Goal: Task Accomplishment & Management: Manage account settings

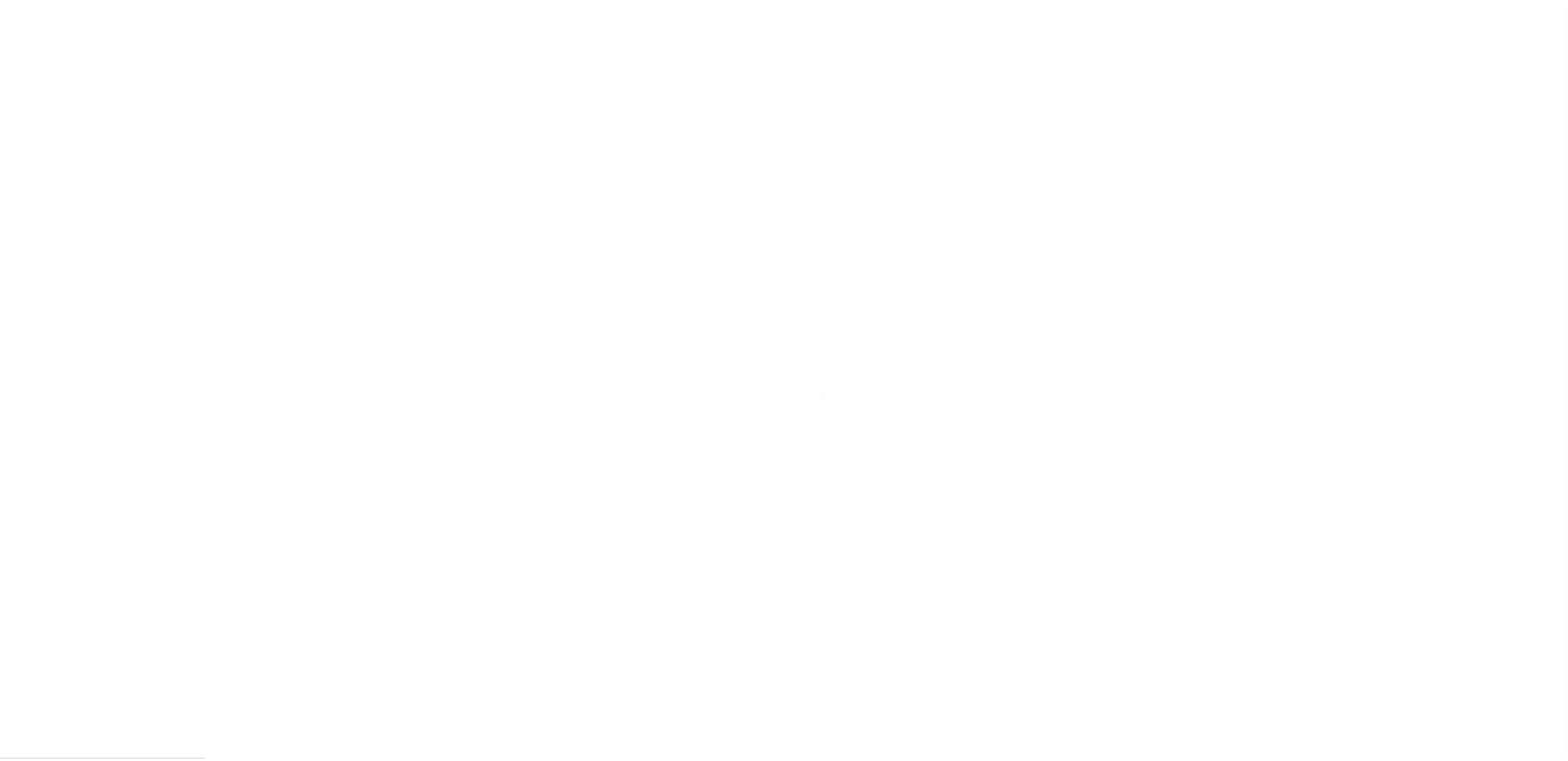
scroll to position [44, 0]
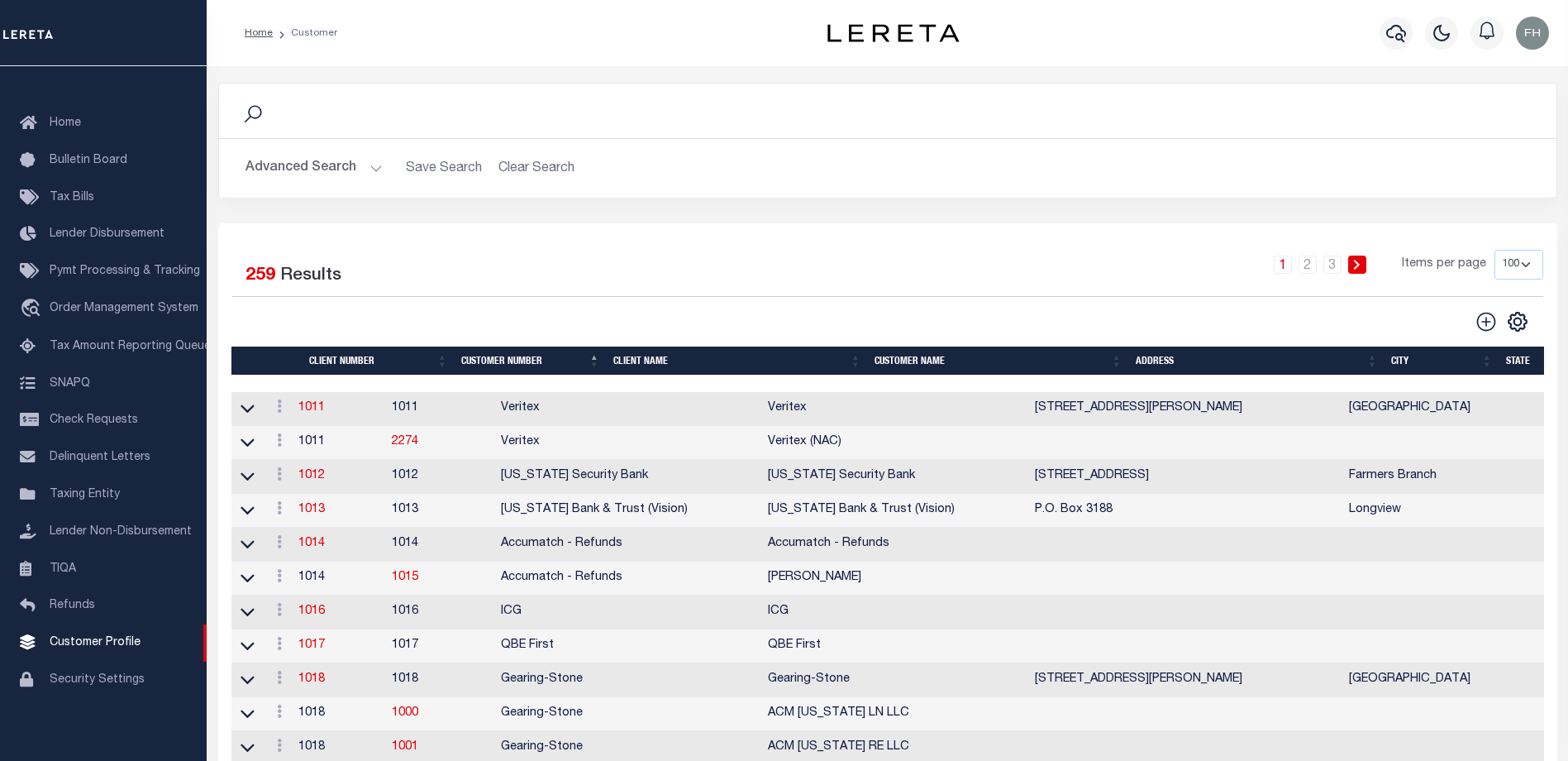
click at [652, 366] on th "Client Name" at bounding box center [737, 361] width 262 height 29
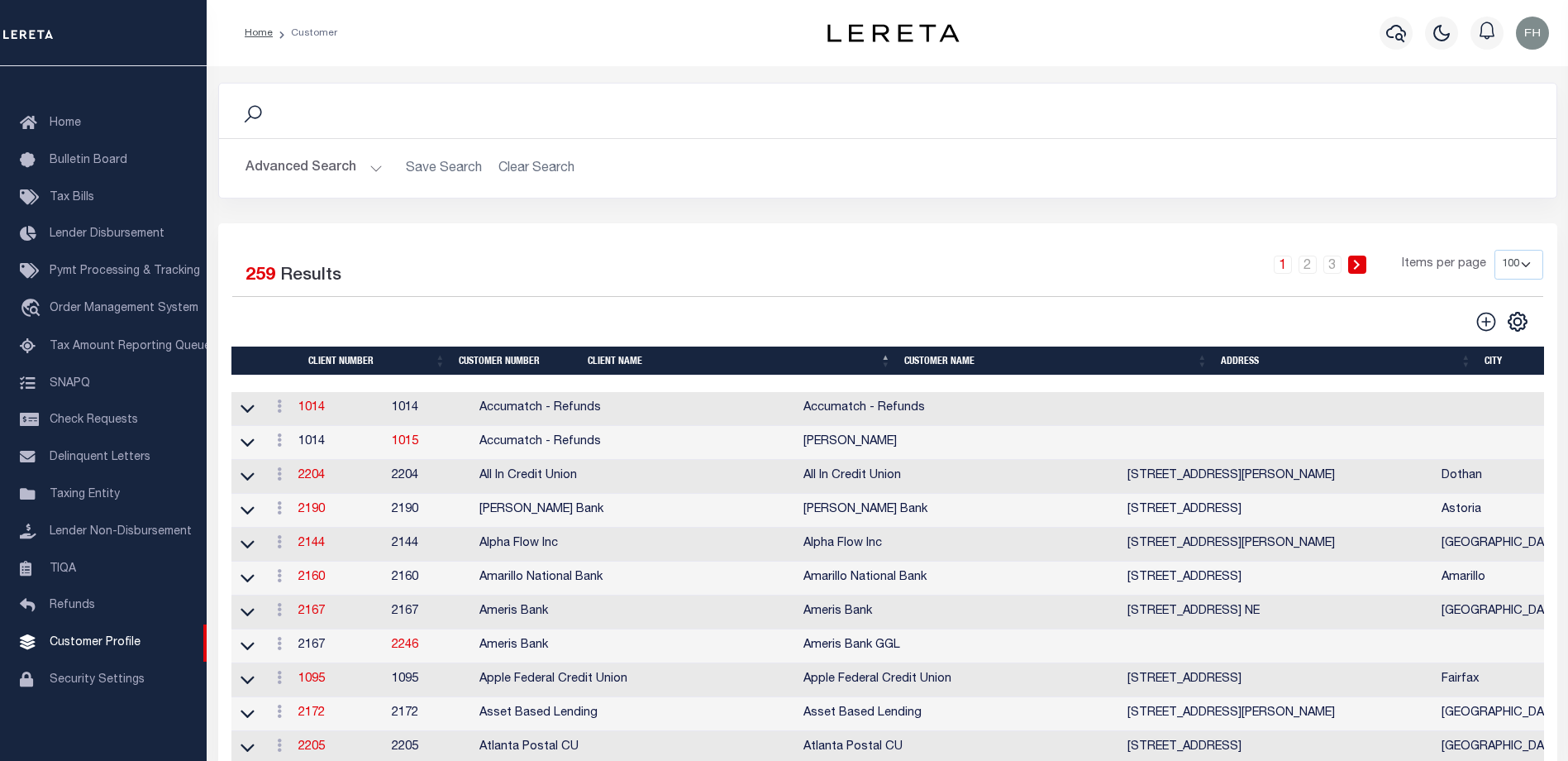
click at [1518, 263] on select "100 200 400" at bounding box center [1519, 264] width 49 height 30
select select "200"
click at [1495, 250] on select "100 200 400" at bounding box center [1519, 264] width 49 height 30
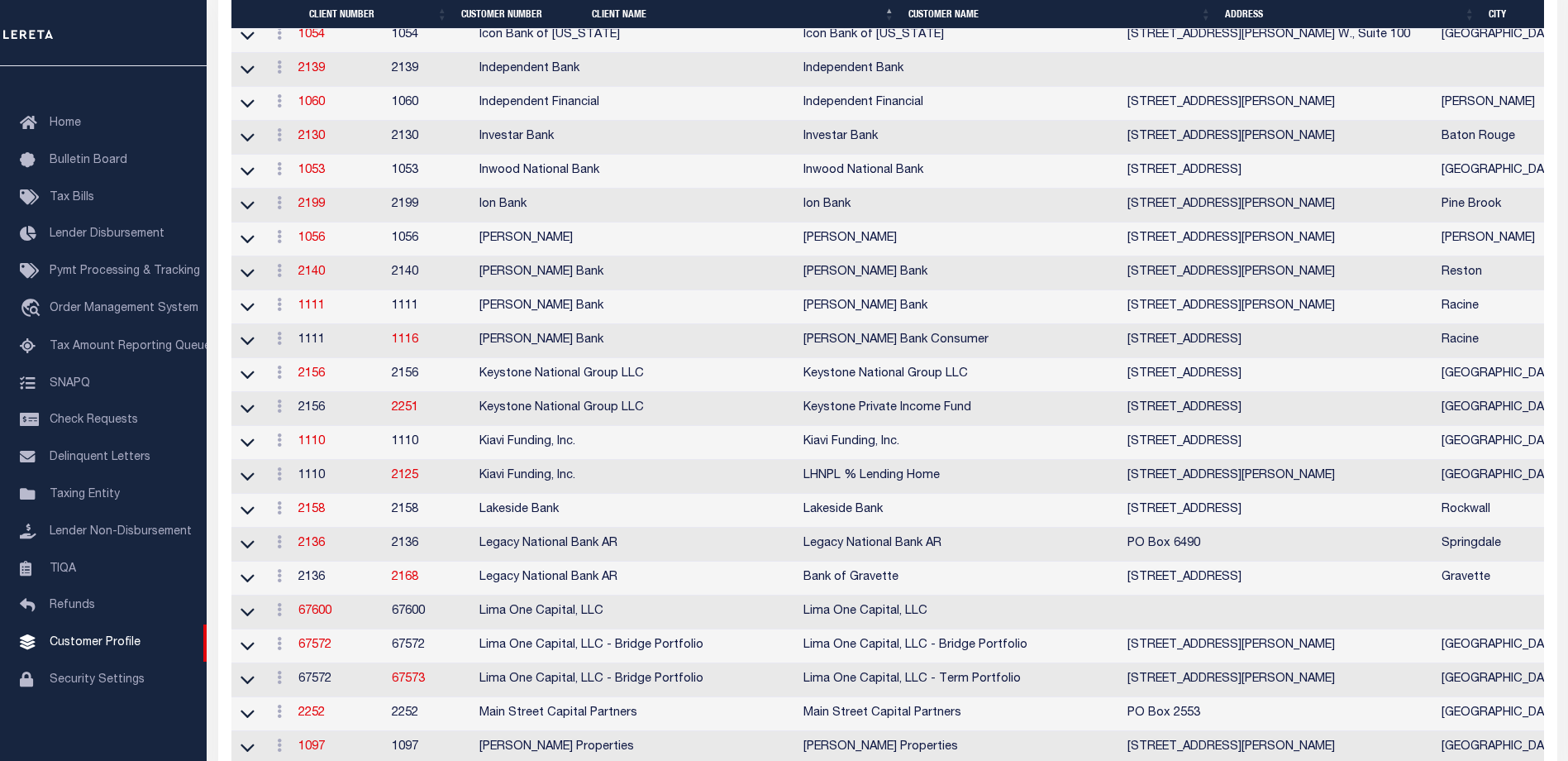
scroll to position [4830, 0]
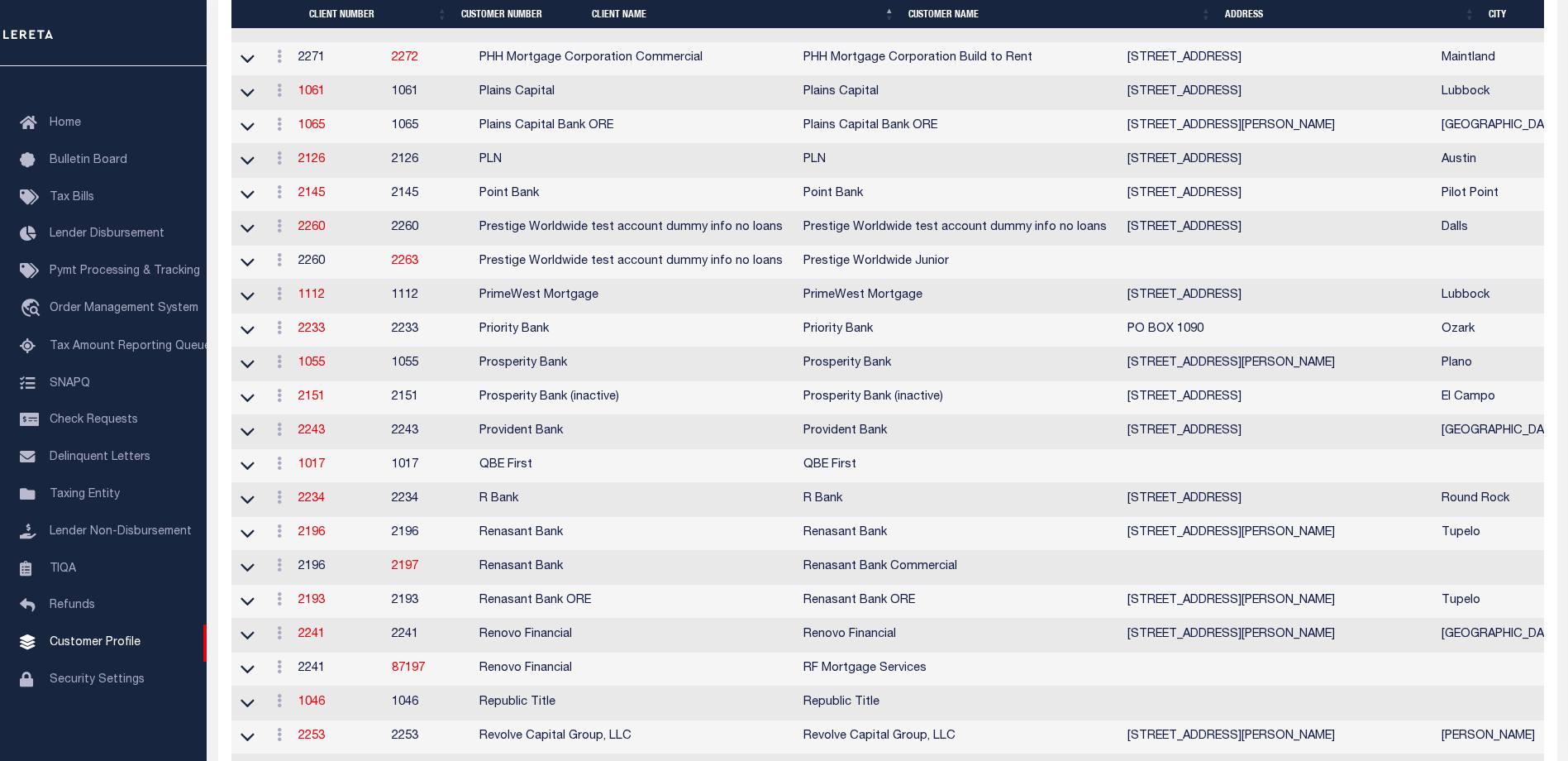
scroll to position [5868, 0]
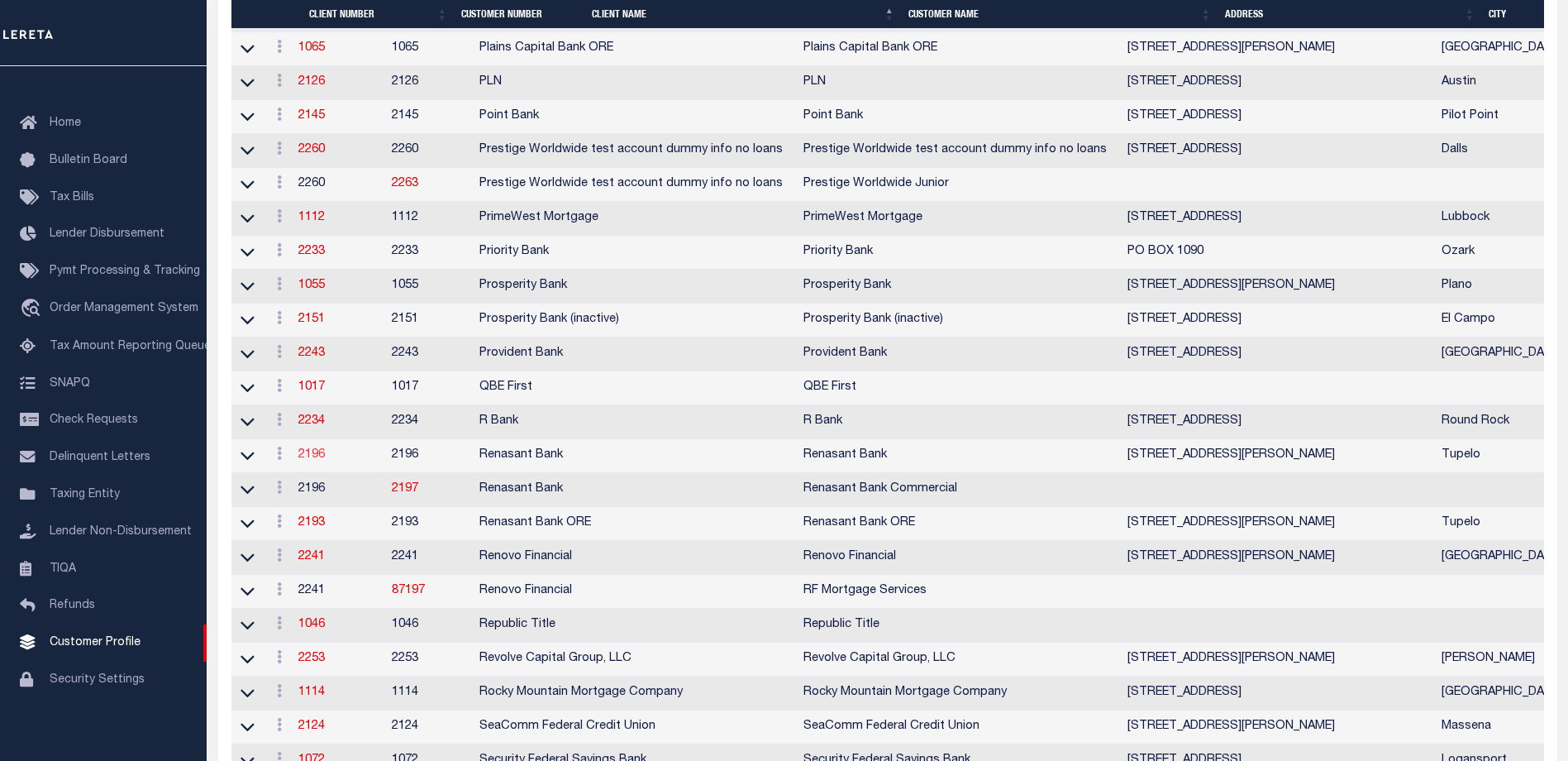
click at [323, 460] on link "2196" at bounding box center [311, 455] width 26 height 12
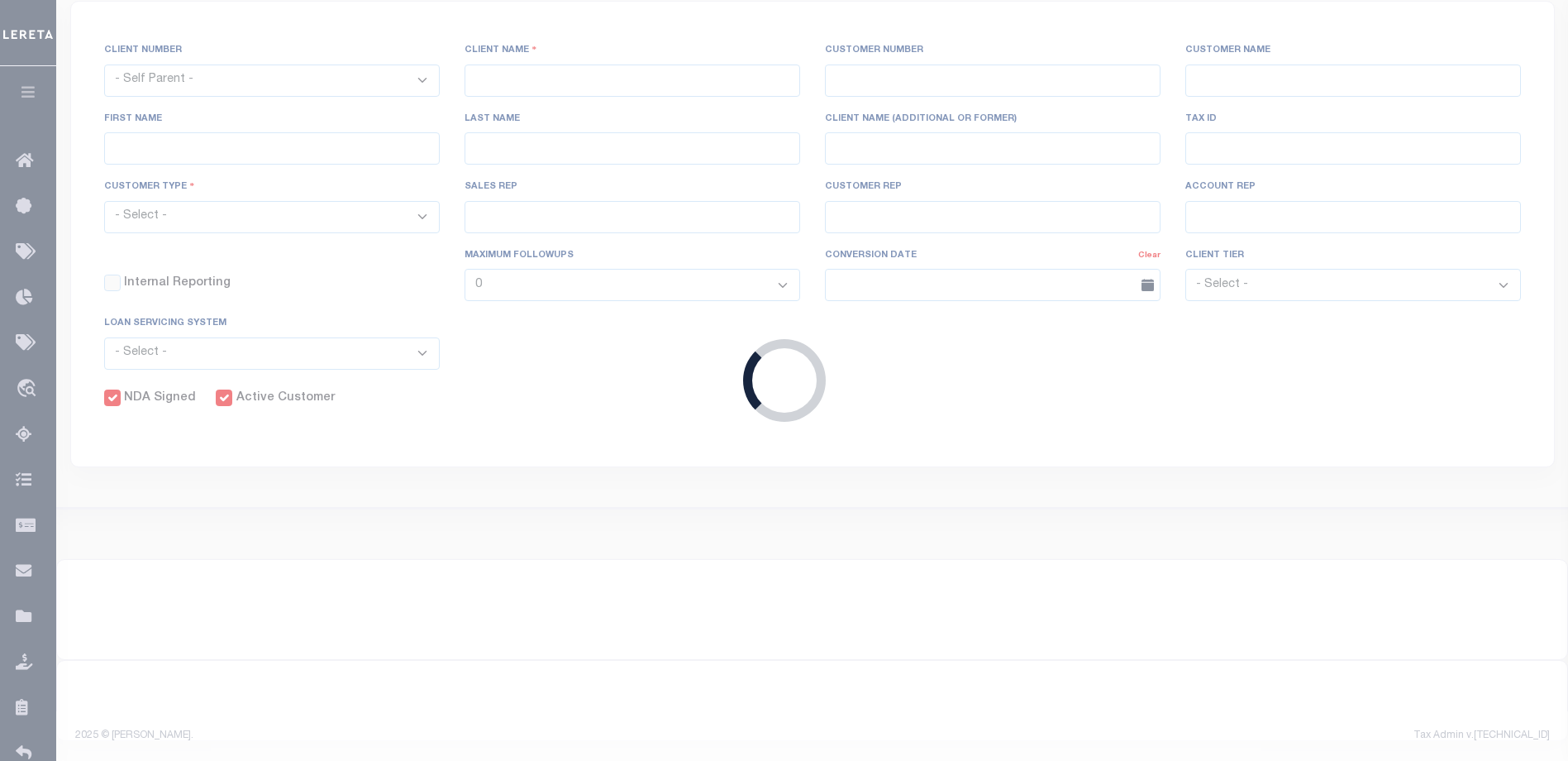
select select
type input "Renasant Bank"
type input "2196"
type input "Renasant Bank"
type input "[PERSON_NAME]"
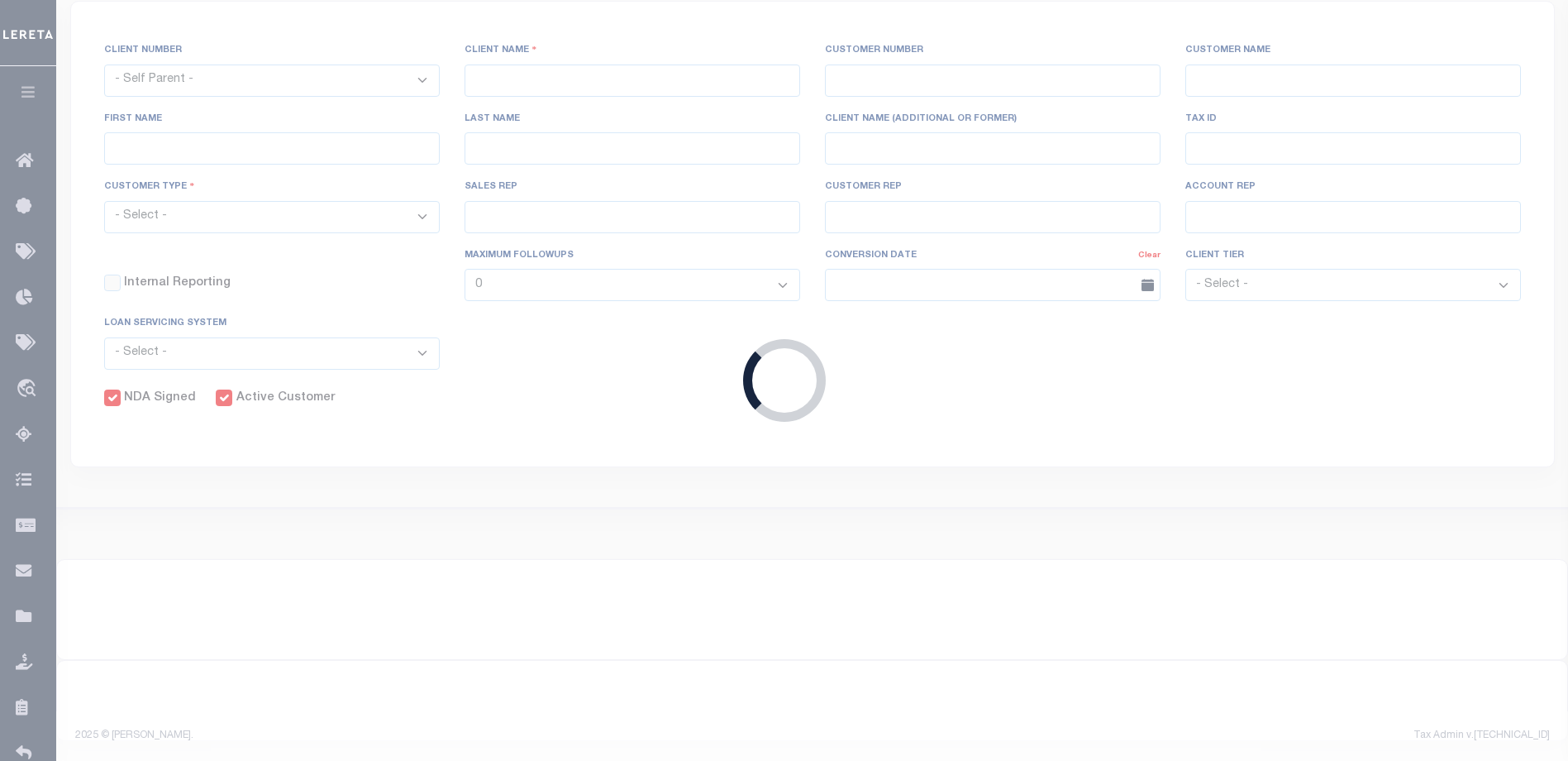
type input "[PERSON_NAME]"
select select "Mixed Portfolio"
type input "[PERSON_NAME]"
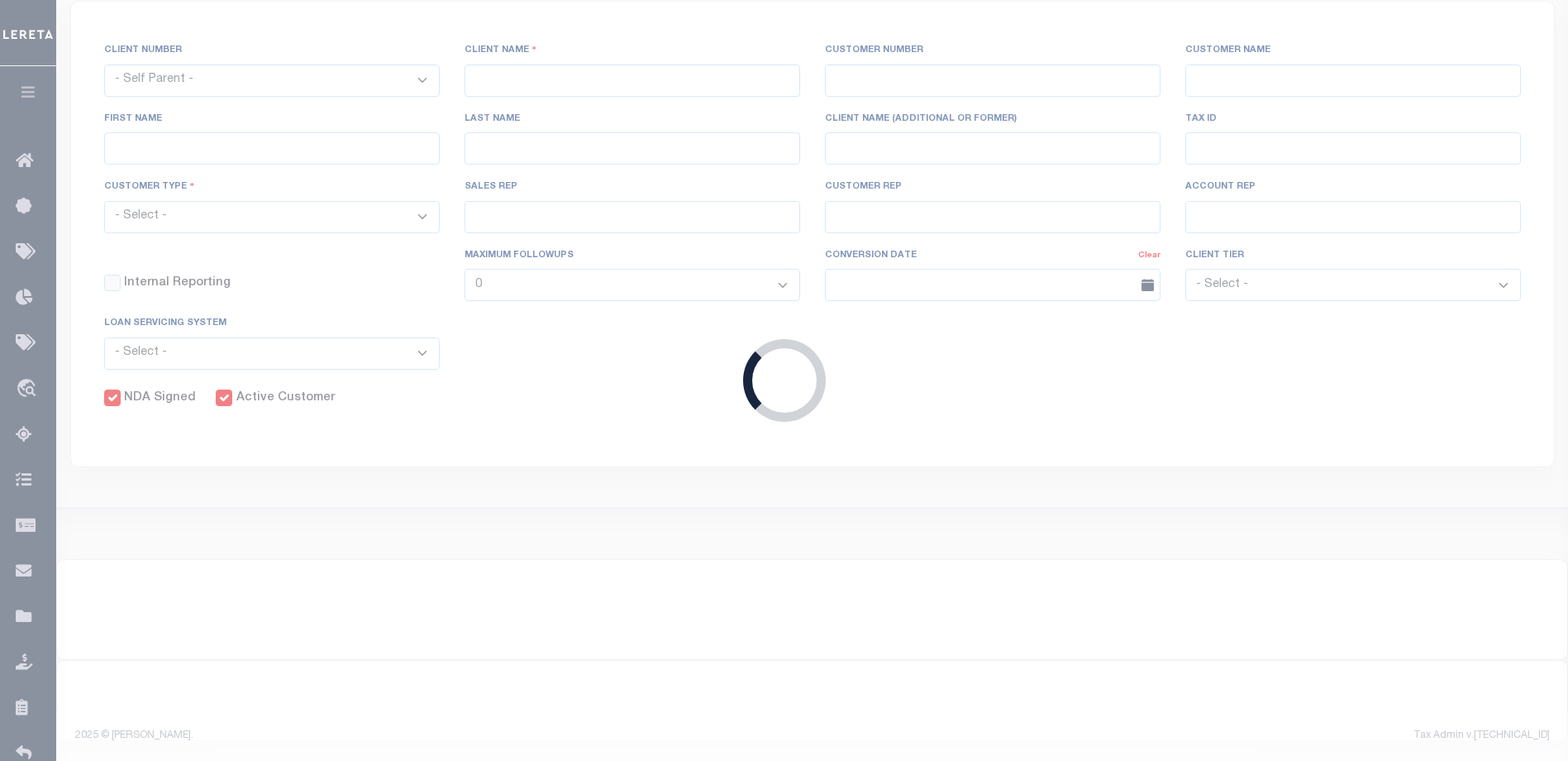
checkbox input "true"
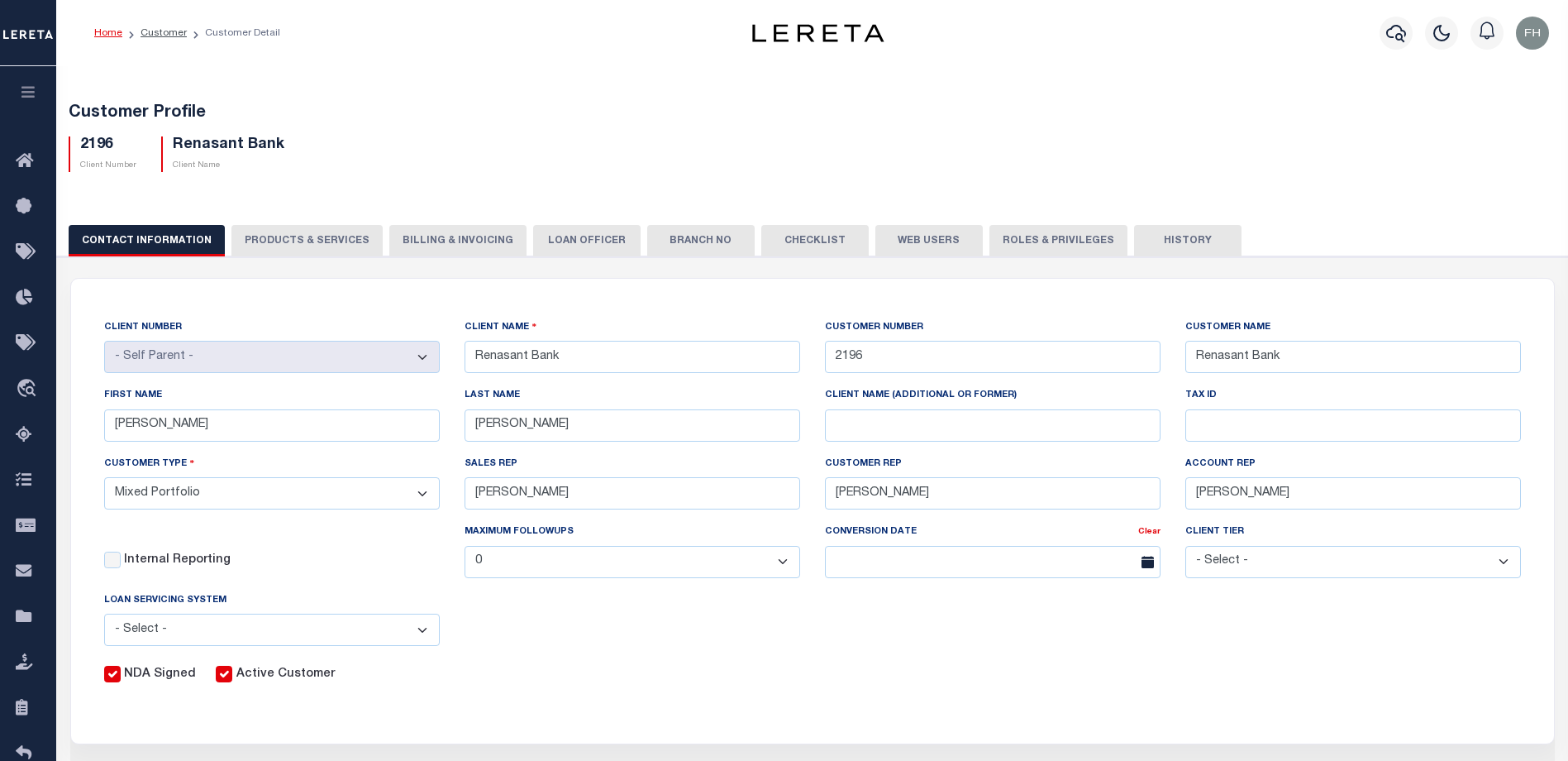
click at [908, 240] on button "Web Users" at bounding box center [929, 240] width 107 height 32
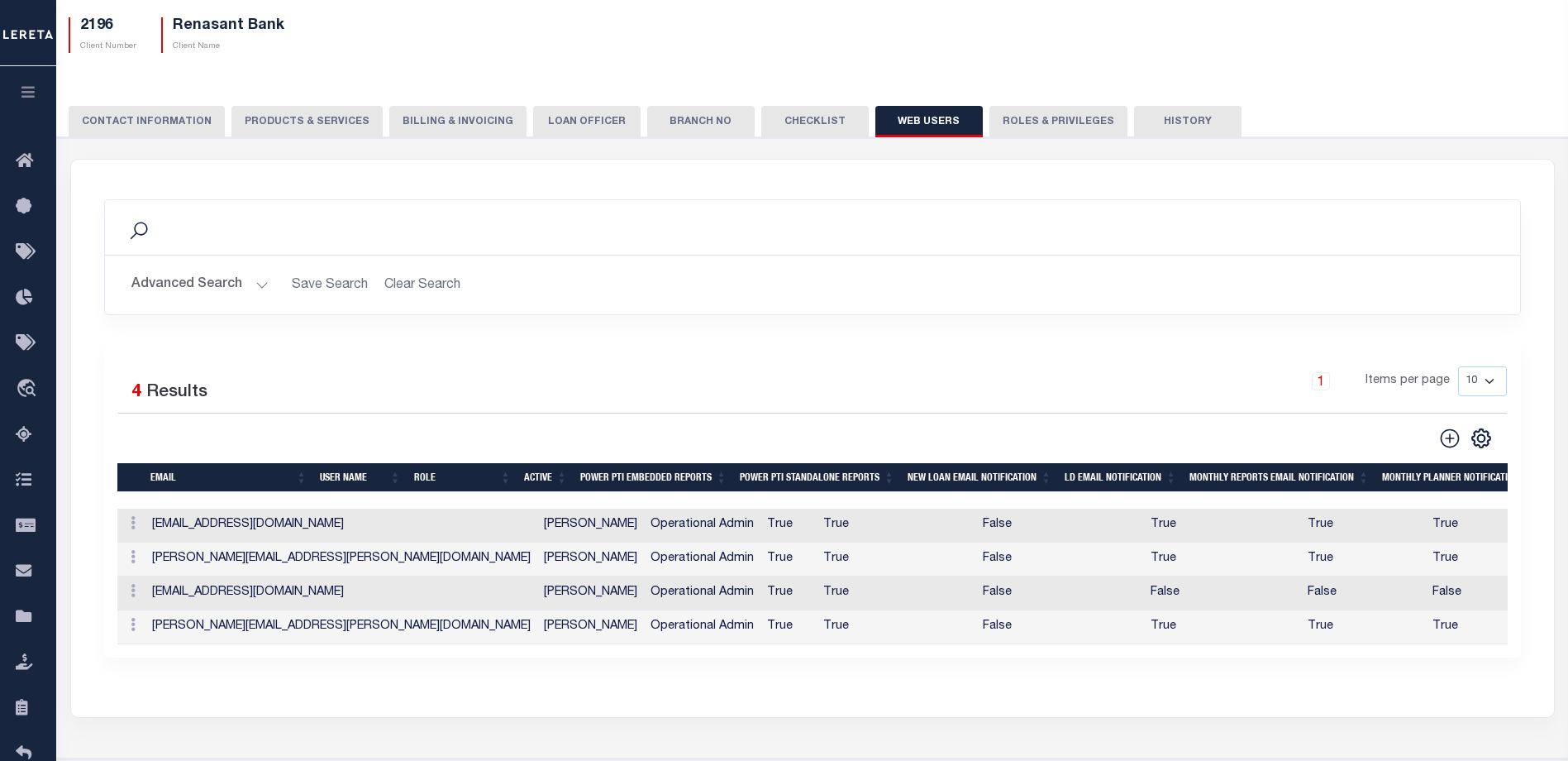
scroll to position [122, 0]
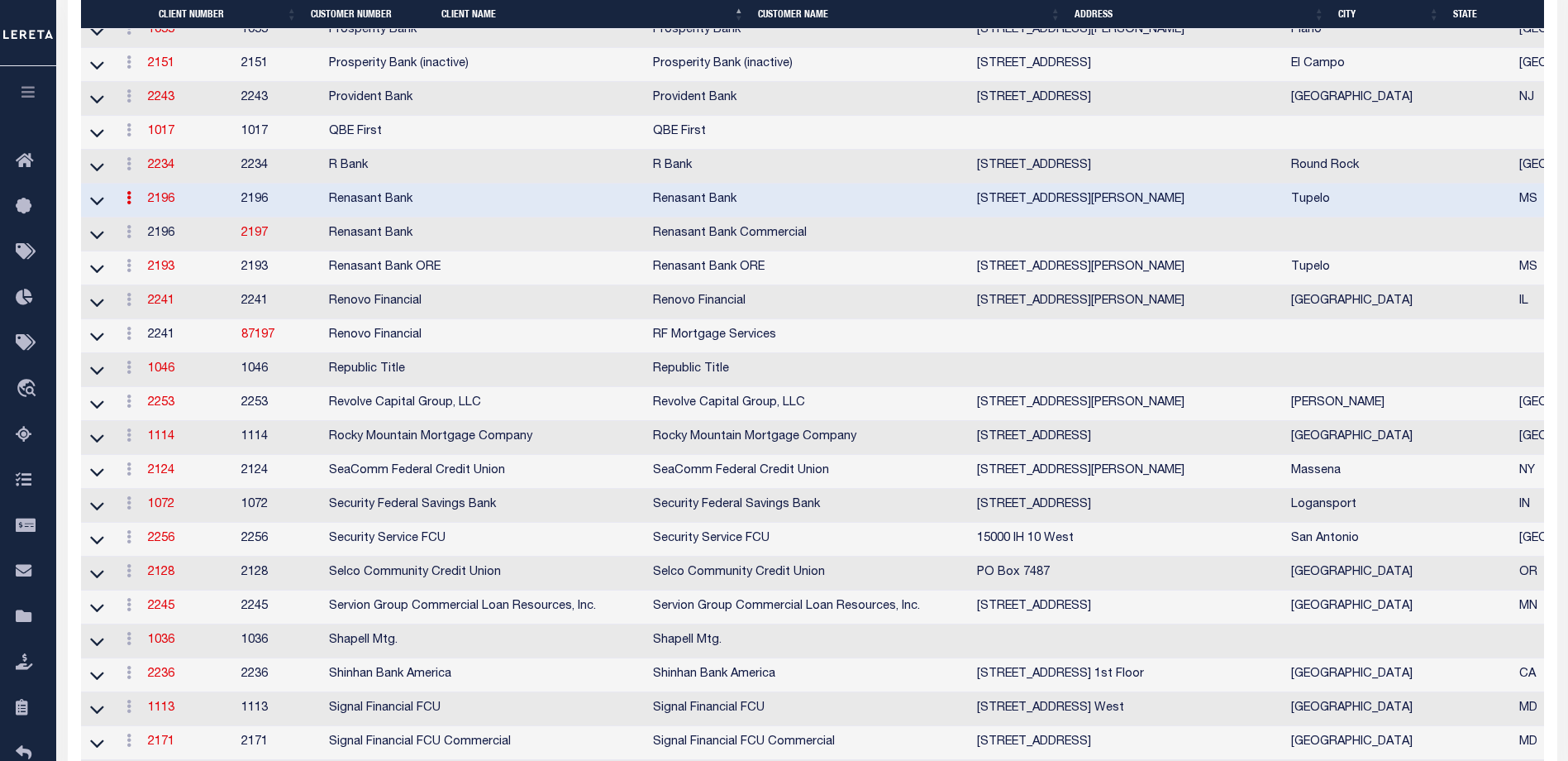
scroll to position [6155, 0]
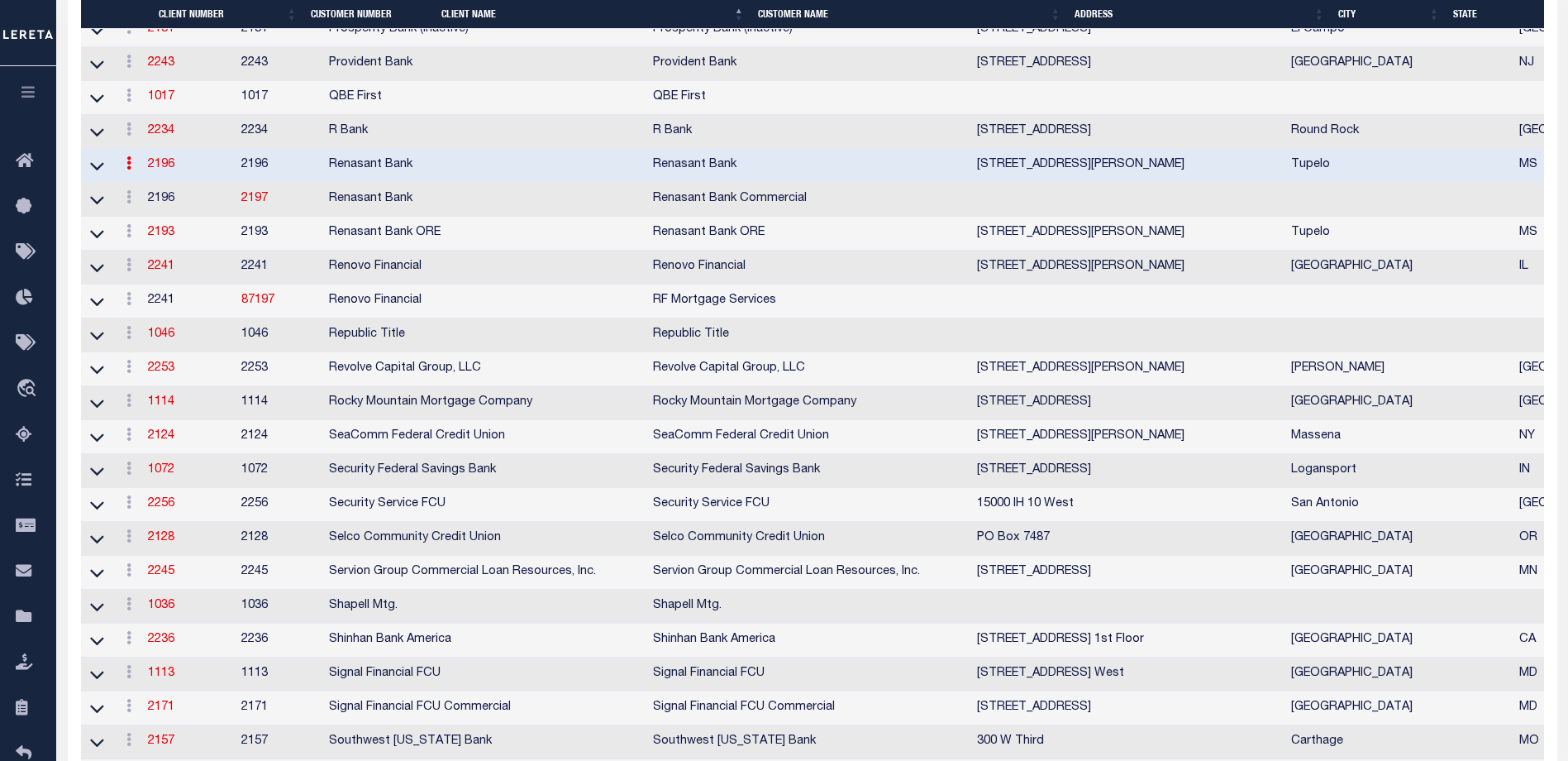
click at [173, 170] on link "2196" at bounding box center [161, 164] width 26 height 12
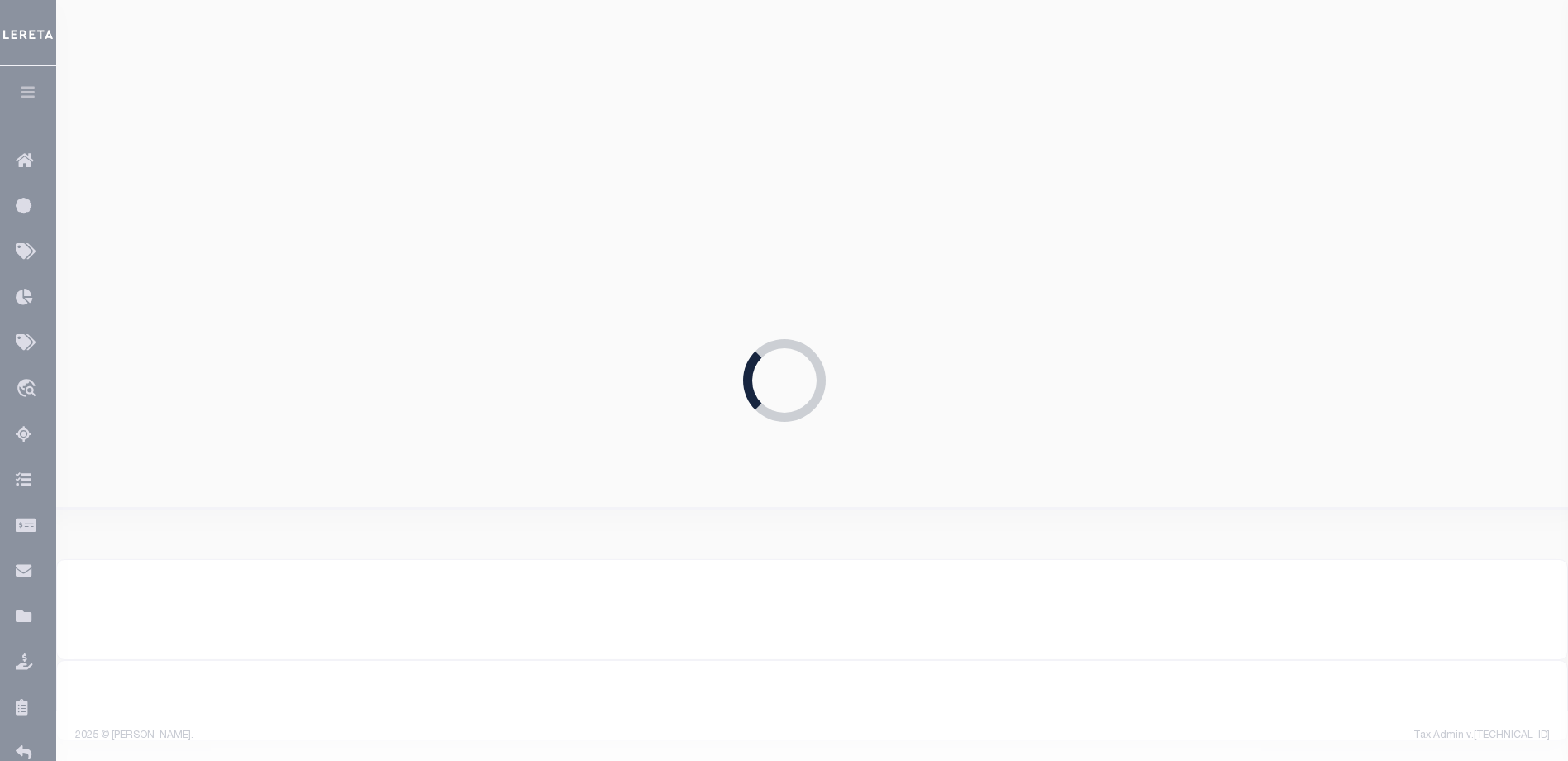
select select "2196"
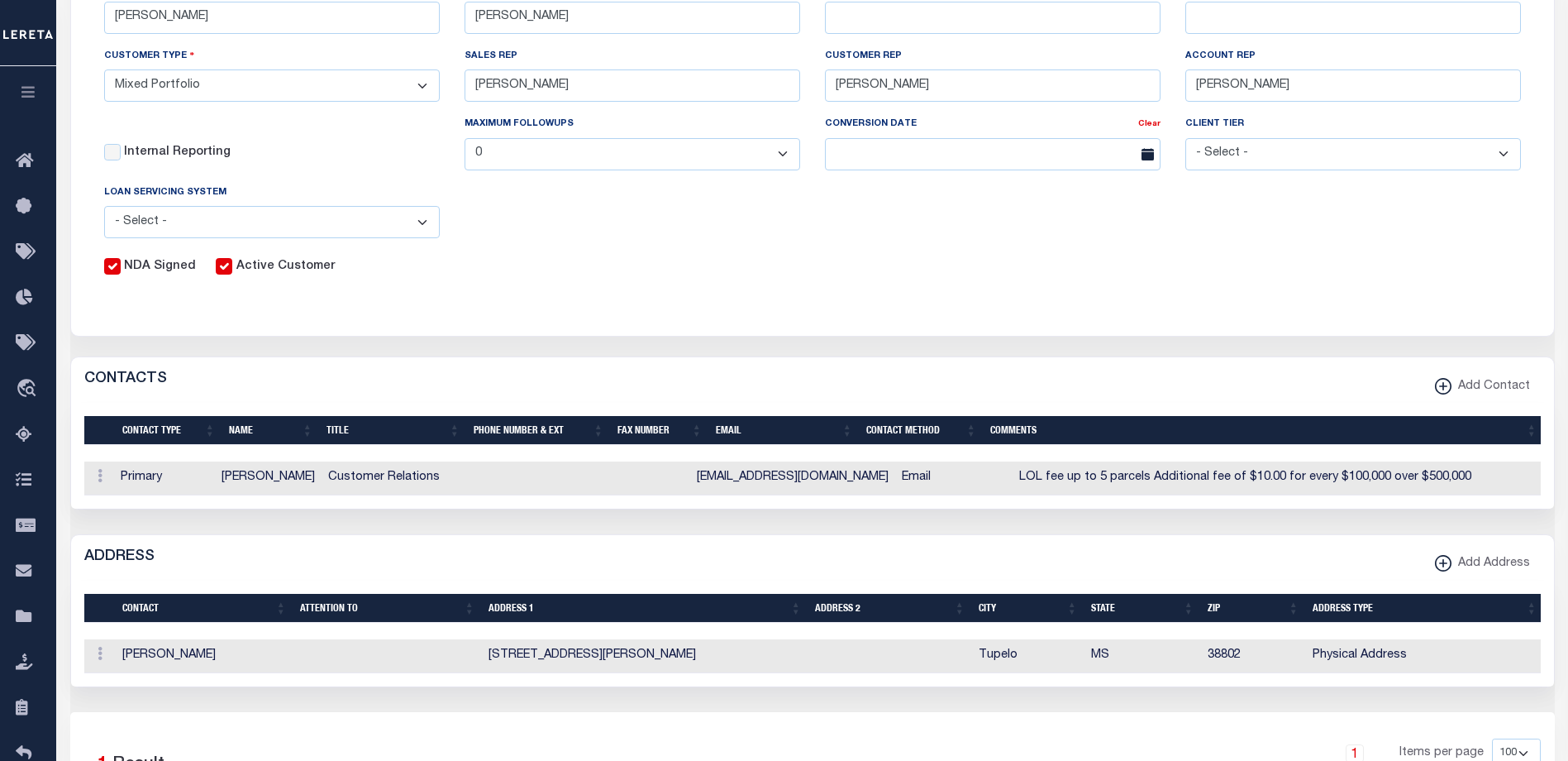
scroll to position [406, 0]
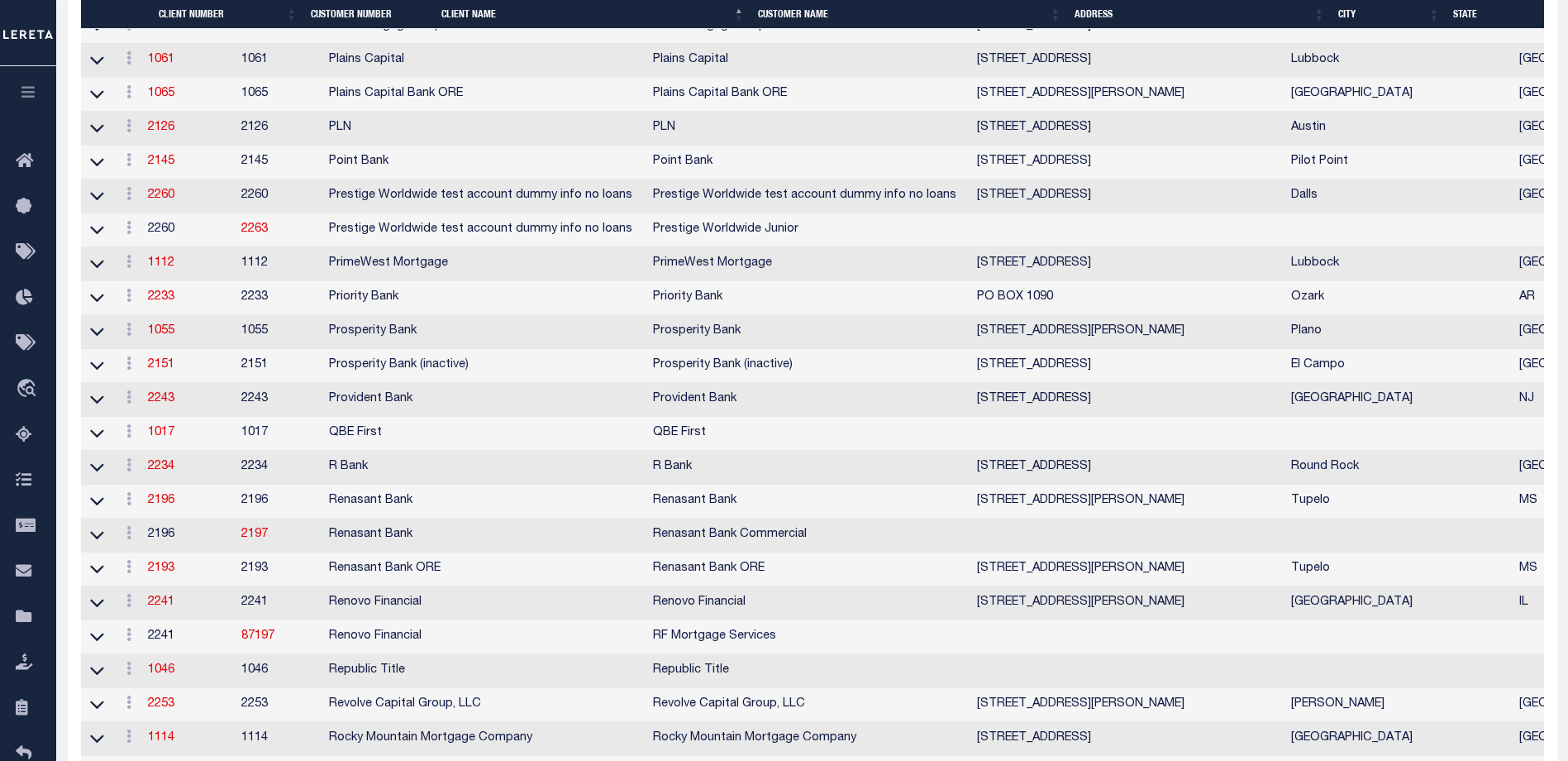
scroll to position [5840, 0]
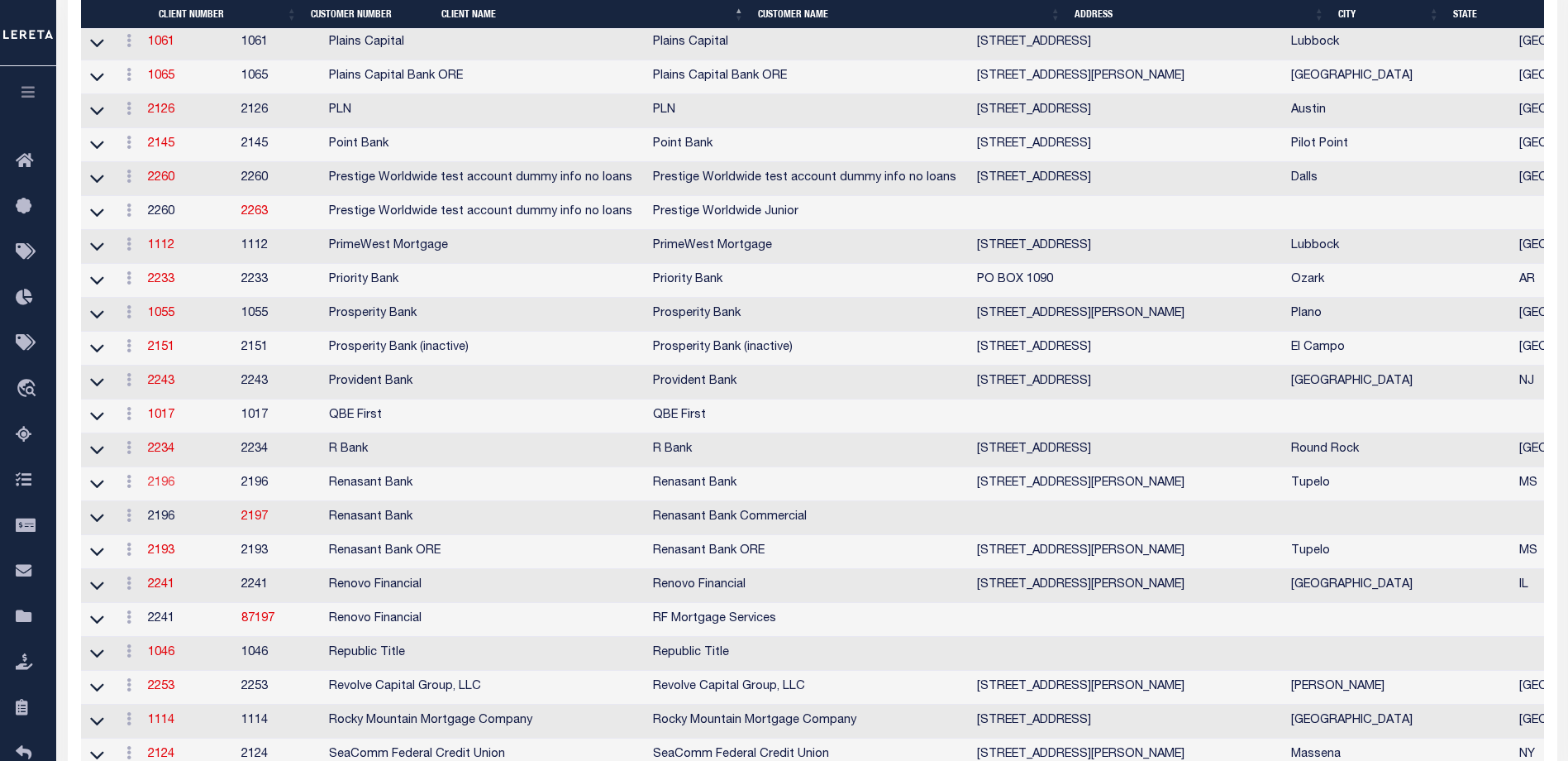
click at [169, 488] on link "2196" at bounding box center [161, 483] width 26 height 12
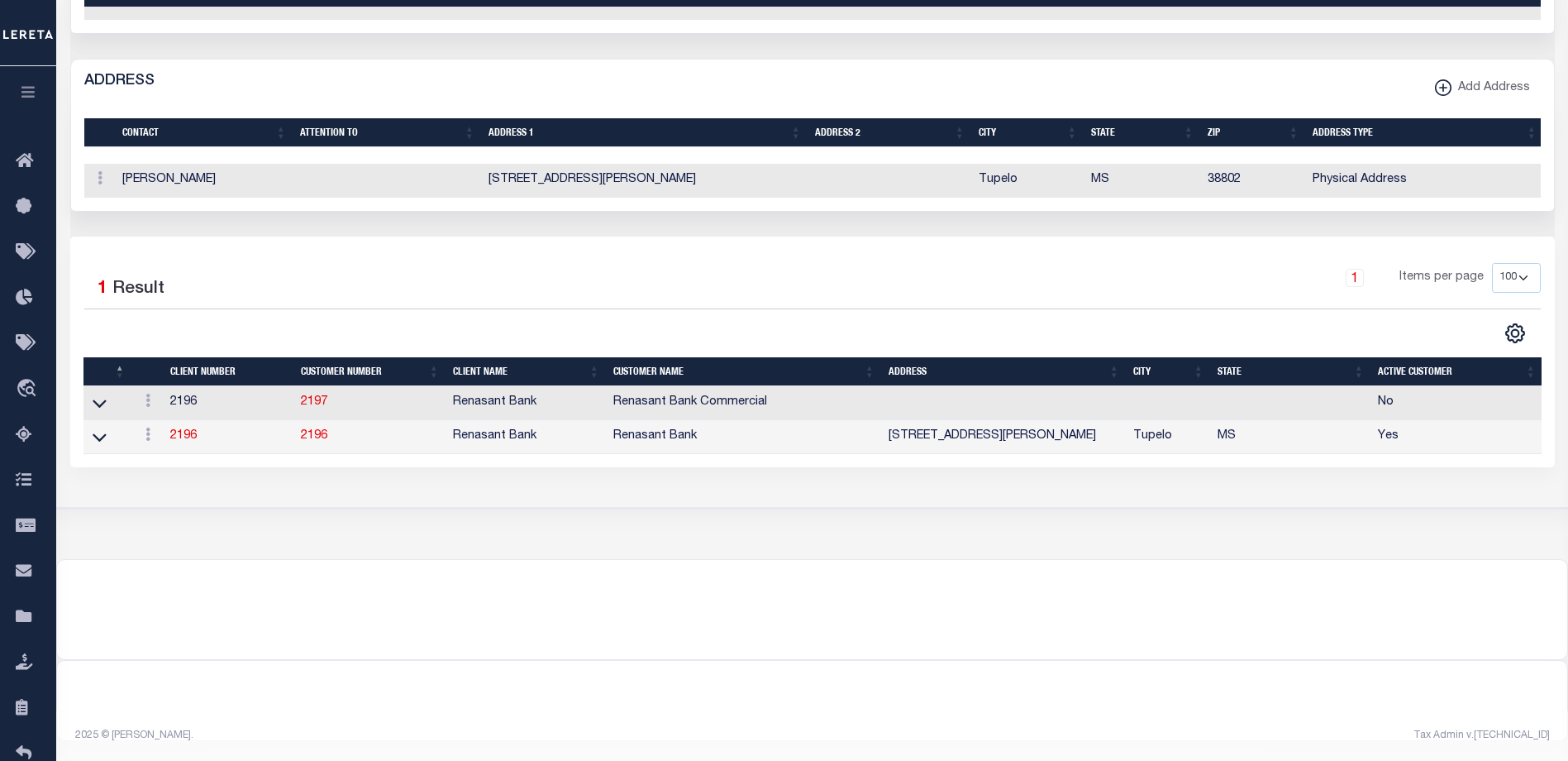
scroll to position [938, 0]
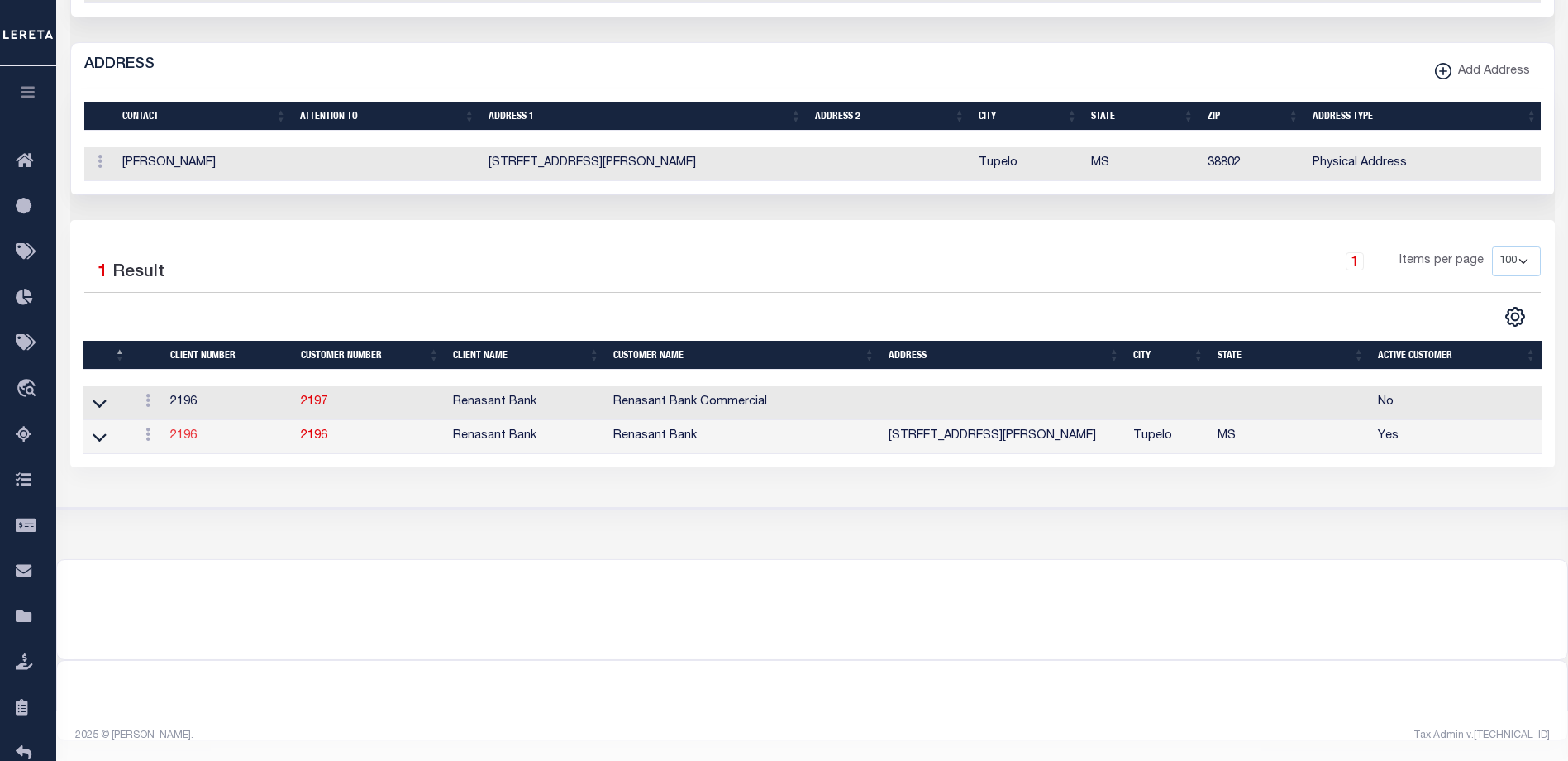
click at [177, 430] on link "2196" at bounding box center [183, 436] width 26 height 12
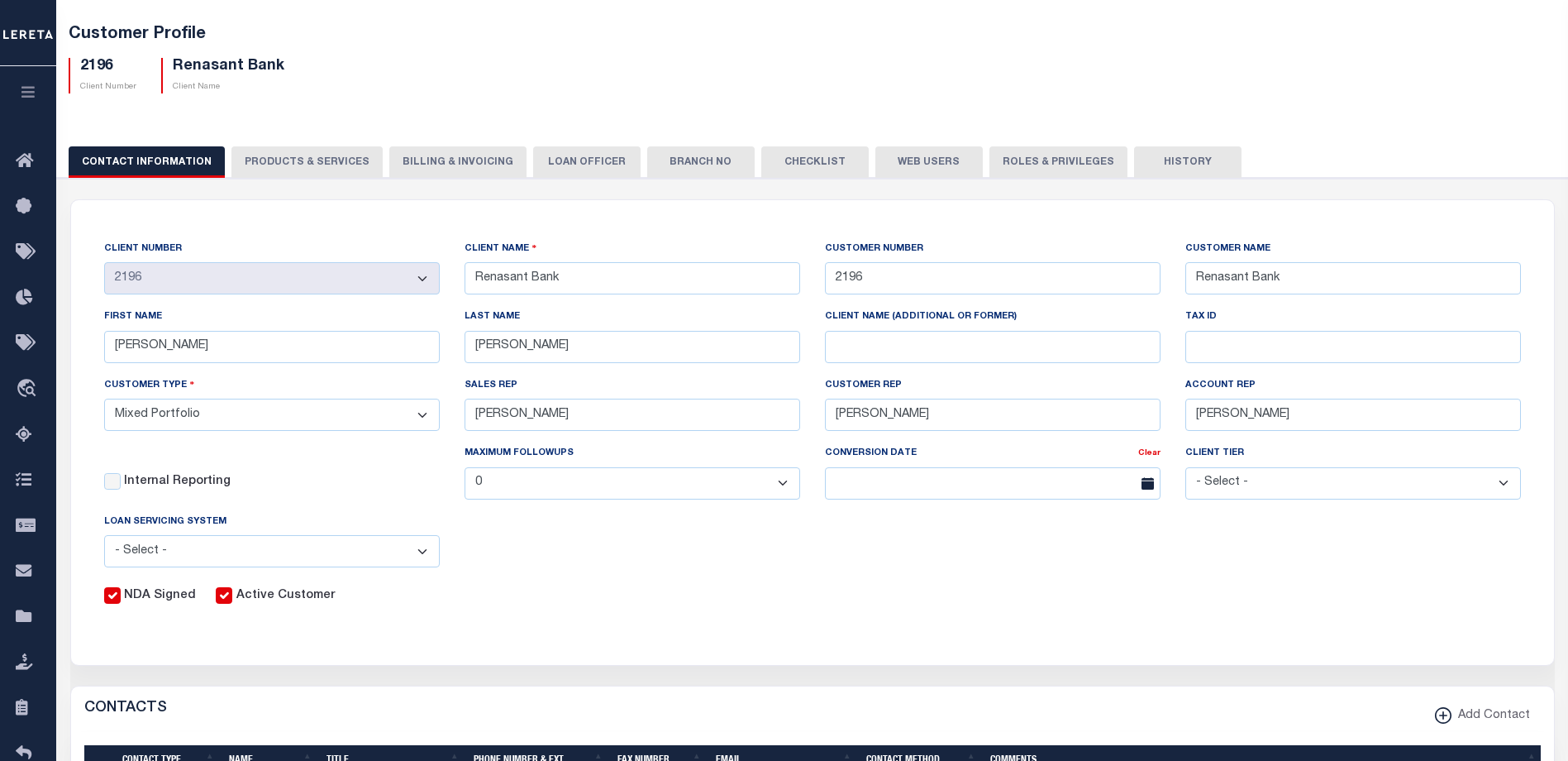
scroll to position [32, 0]
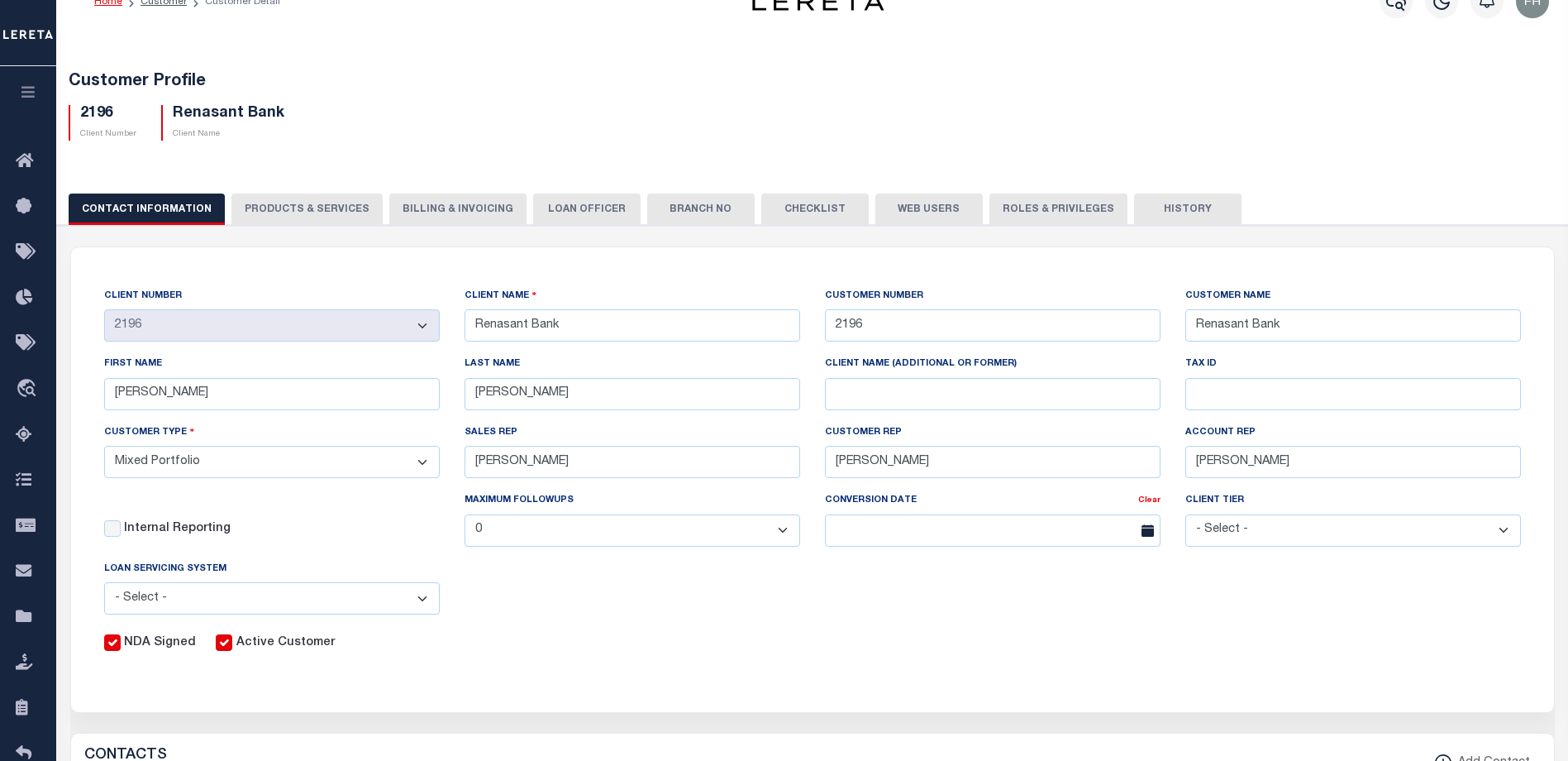
click at [898, 204] on button "Web Users" at bounding box center [929, 209] width 107 height 32
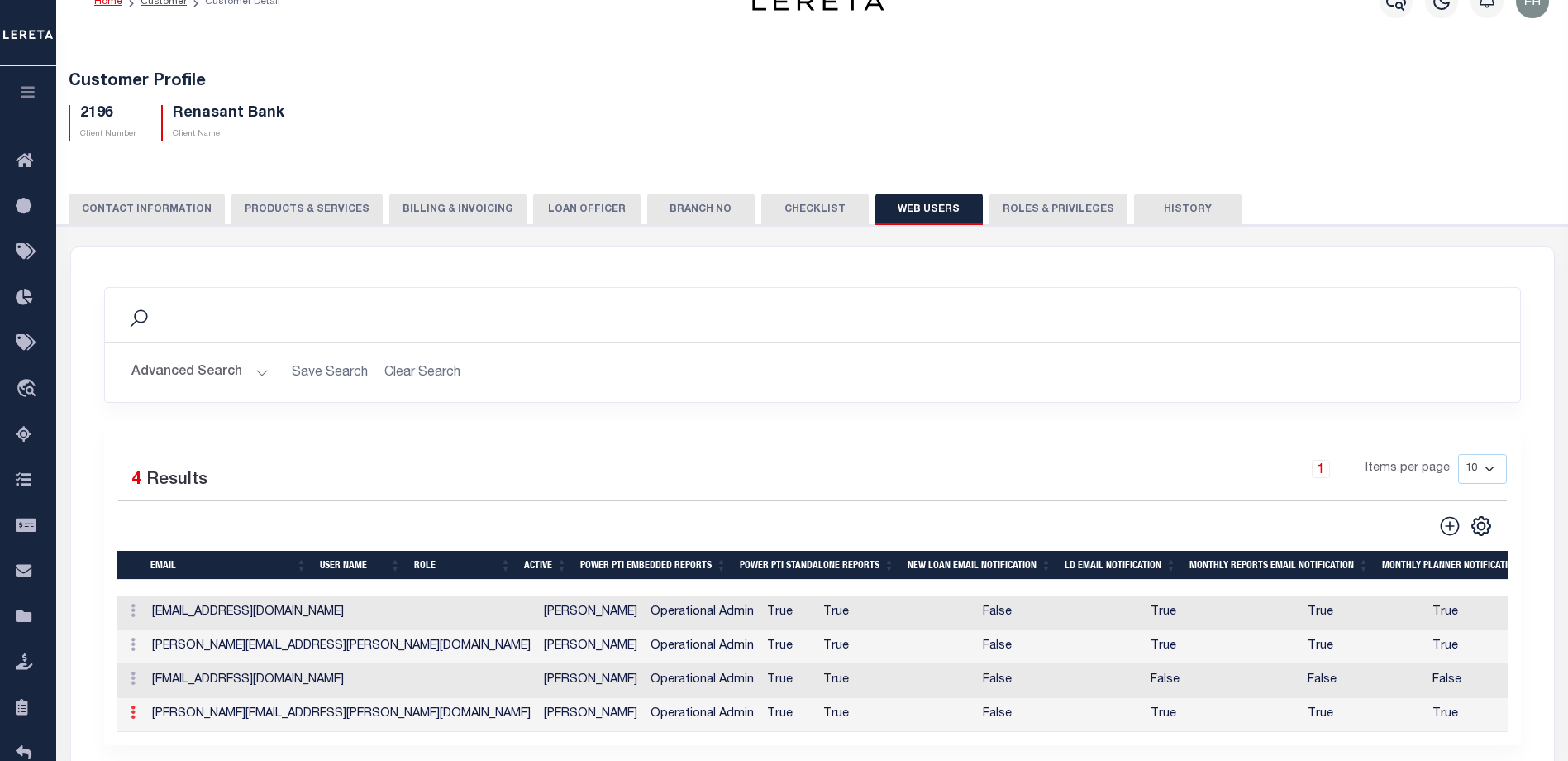
click at [131, 712] on icon at bounding box center [133, 712] width 5 height 14
click at [155, 664] on link "Edit" at bounding box center [162, 662] width 75 height 27
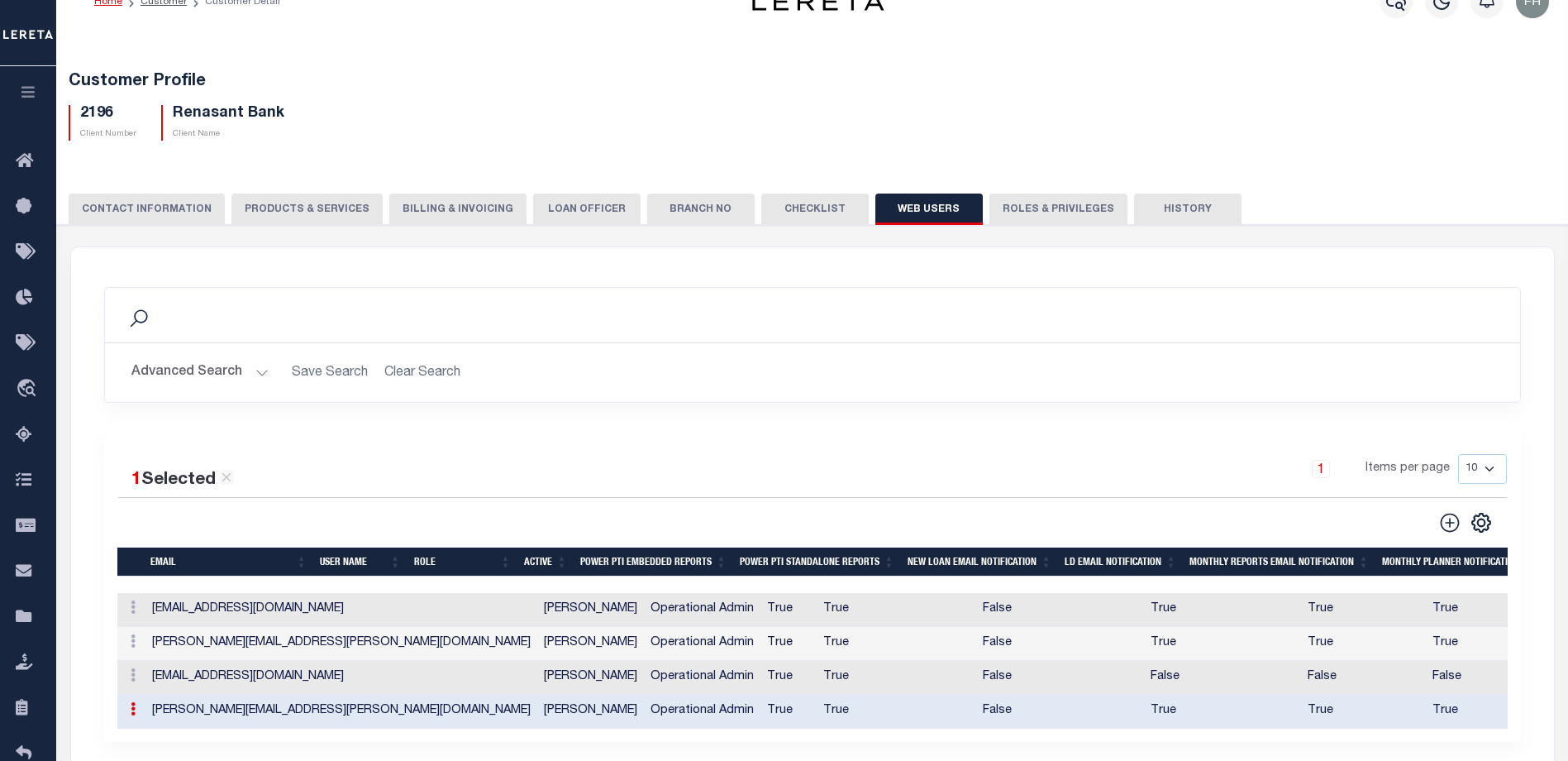
type input "paige.bradford@renasant.com"
type input "Paige Bradford"
checkbox input "true"
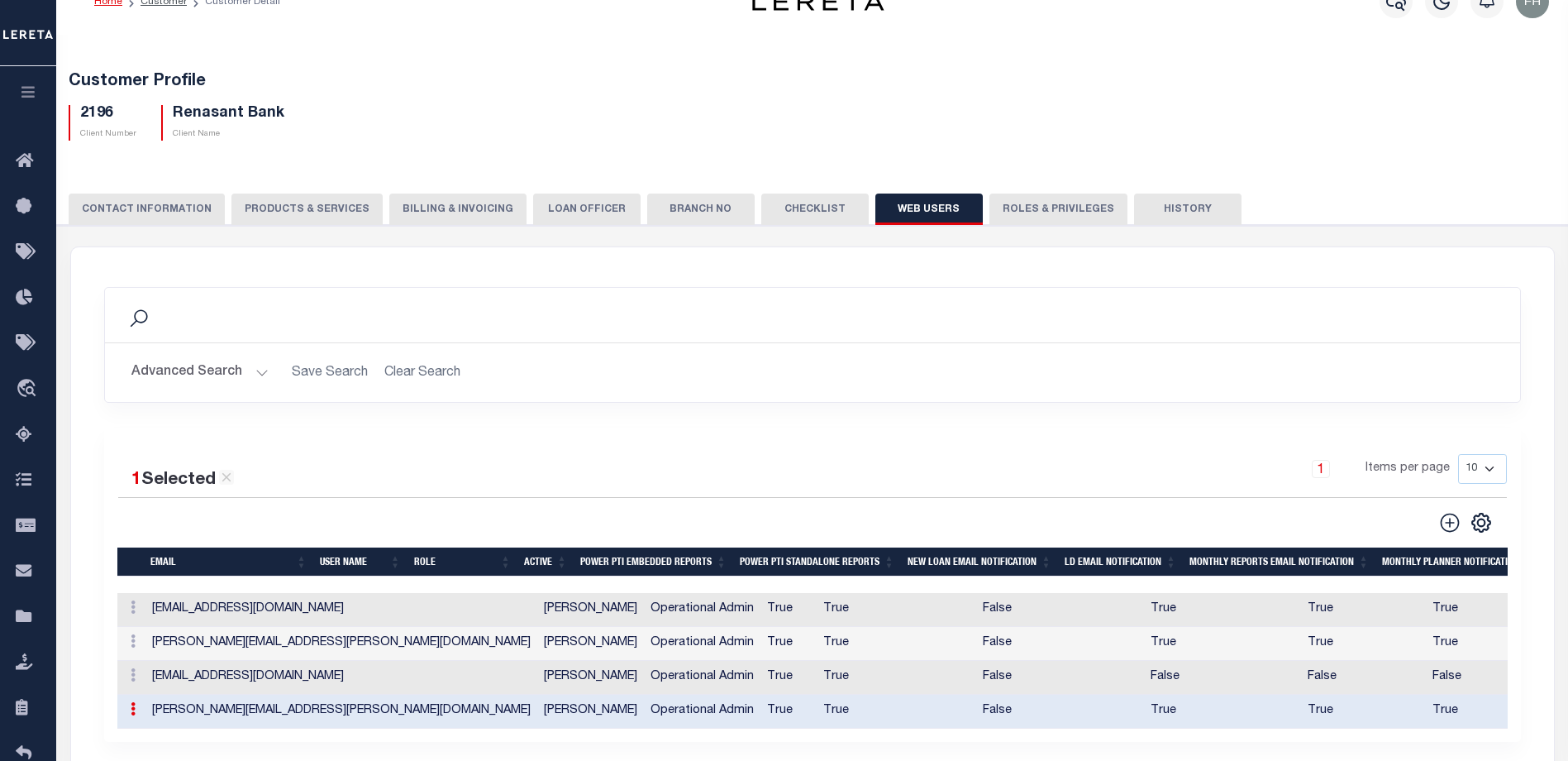
checkbox input "true"
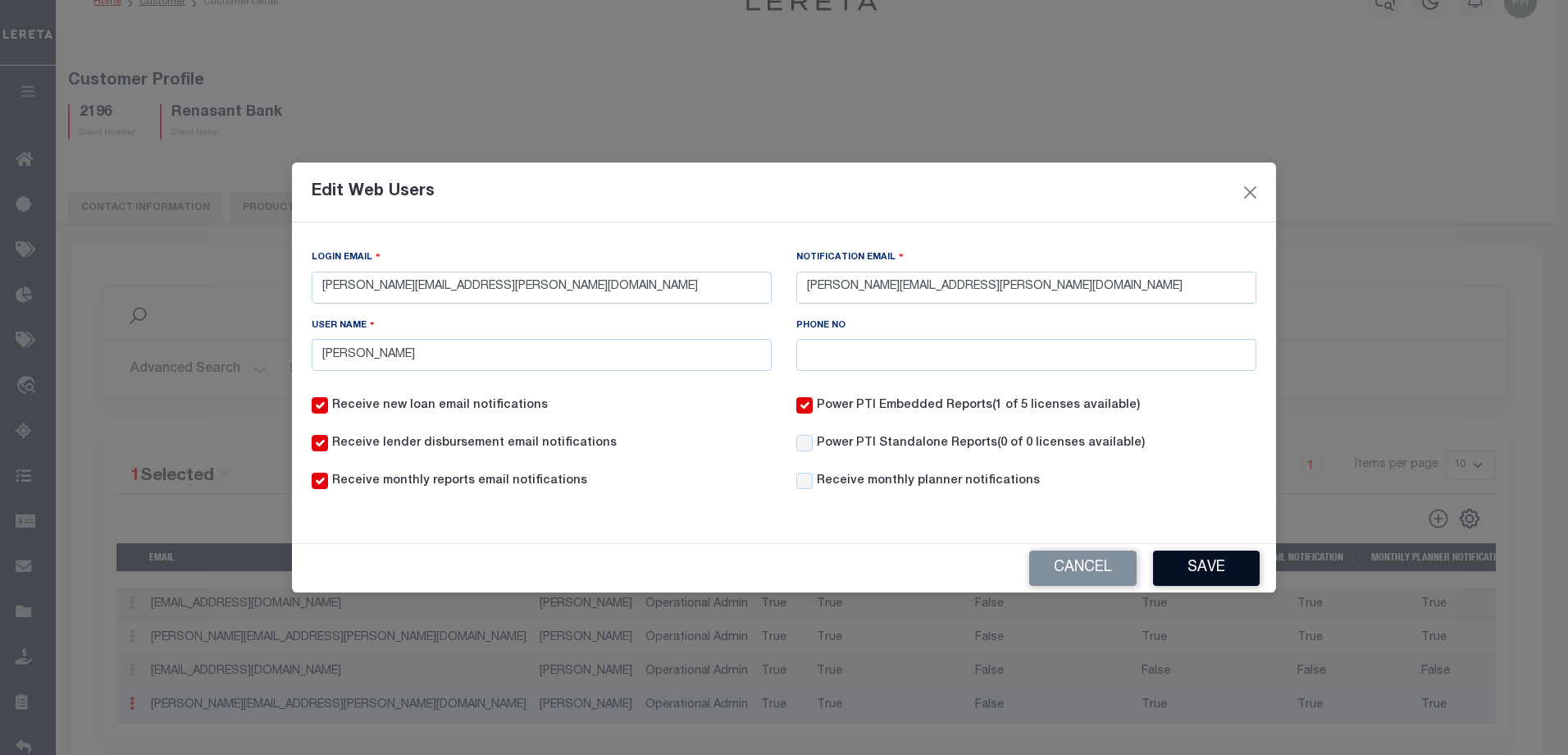
click at [1201, 571] on button "Save" at bounding box center [1206, 568] width 107 height 36
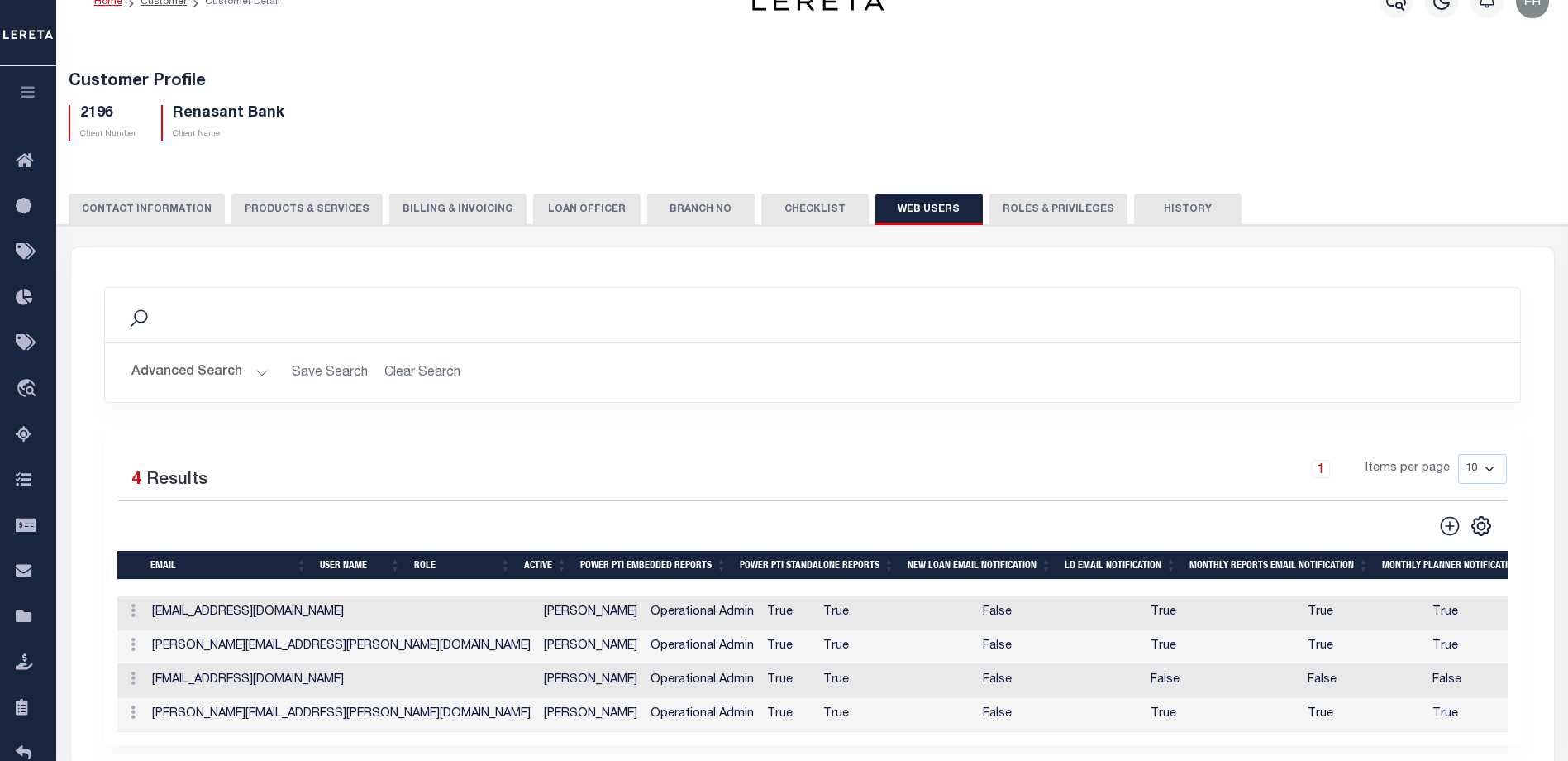
click at [1032, 208] on button "Roles & Privileges" at bounding box center [1058, 209] width 138 height 32
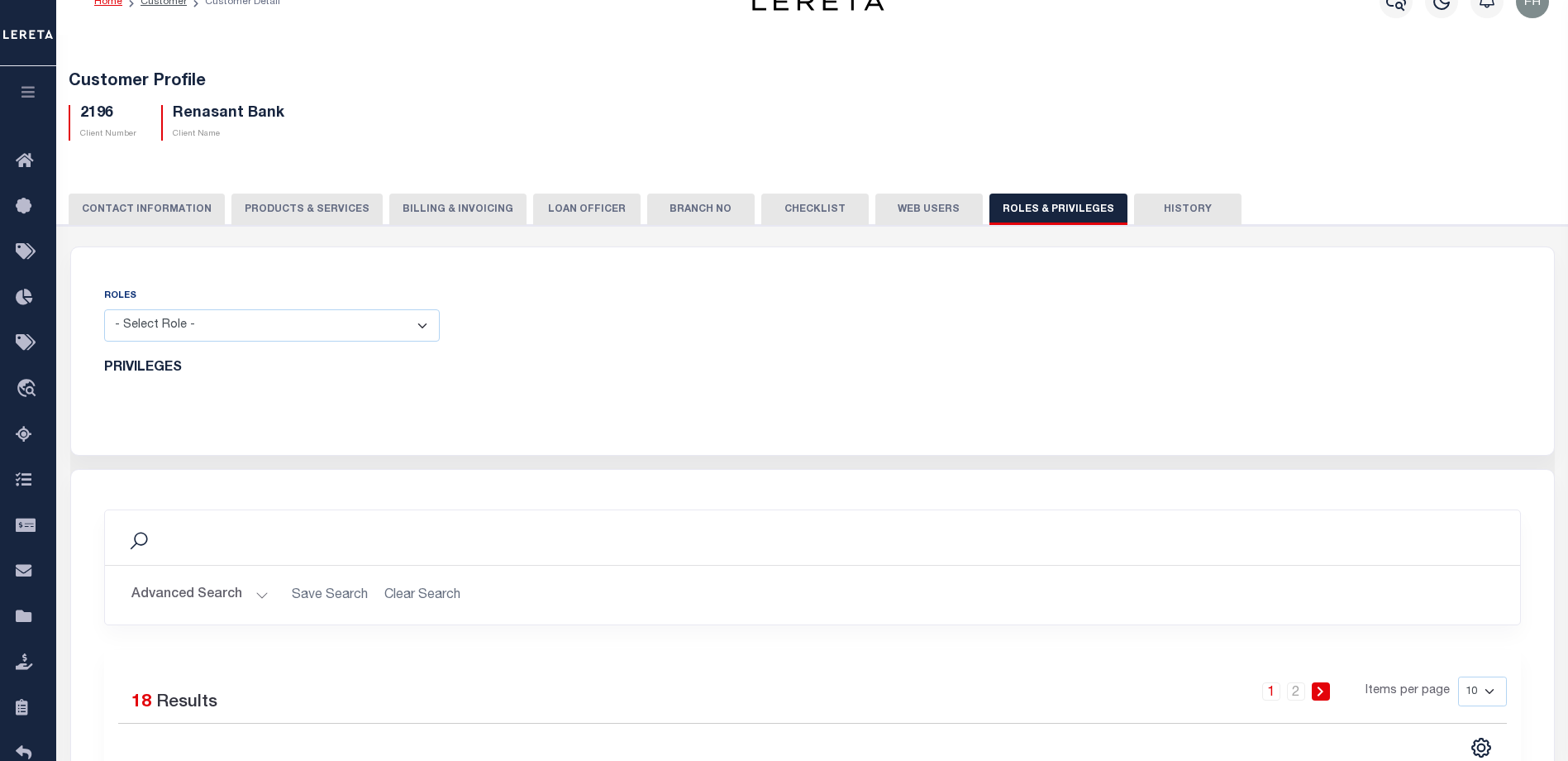
click at [426, 332] on select "- Select Role - Loan Officer Loan Servicer Operational Admin View Only" at bounding box center [272, 326] width 336 height 32
select select "8b373e44-7639-4a37-81b0-38c9883e7e39"
click at [104, 310] on select "- Select Role - Loan Officer Loan Servicer Operational Admin View Only" at bounding box center [272, 326] width 336 height 32
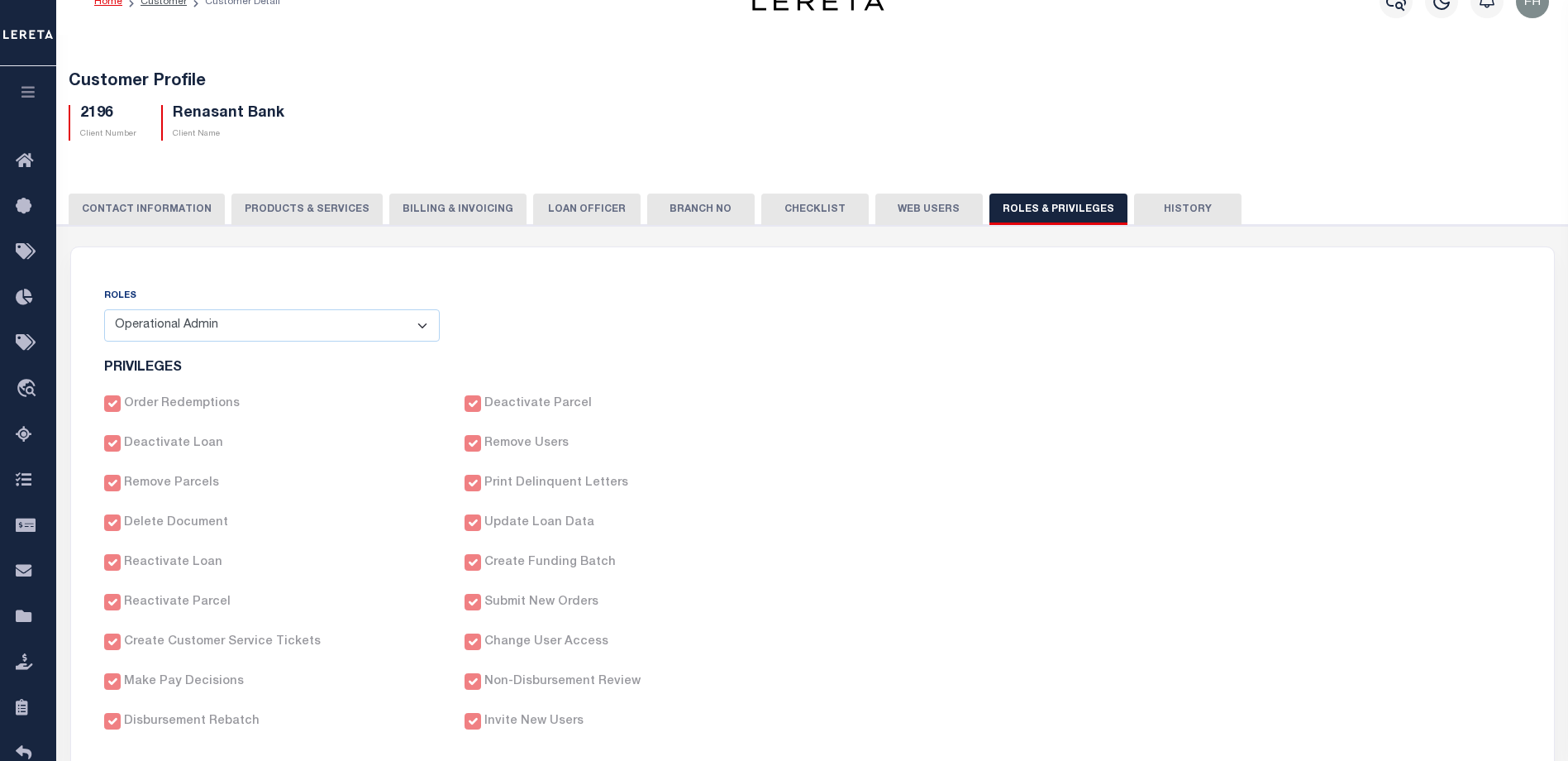
scroll to position [0, 0]
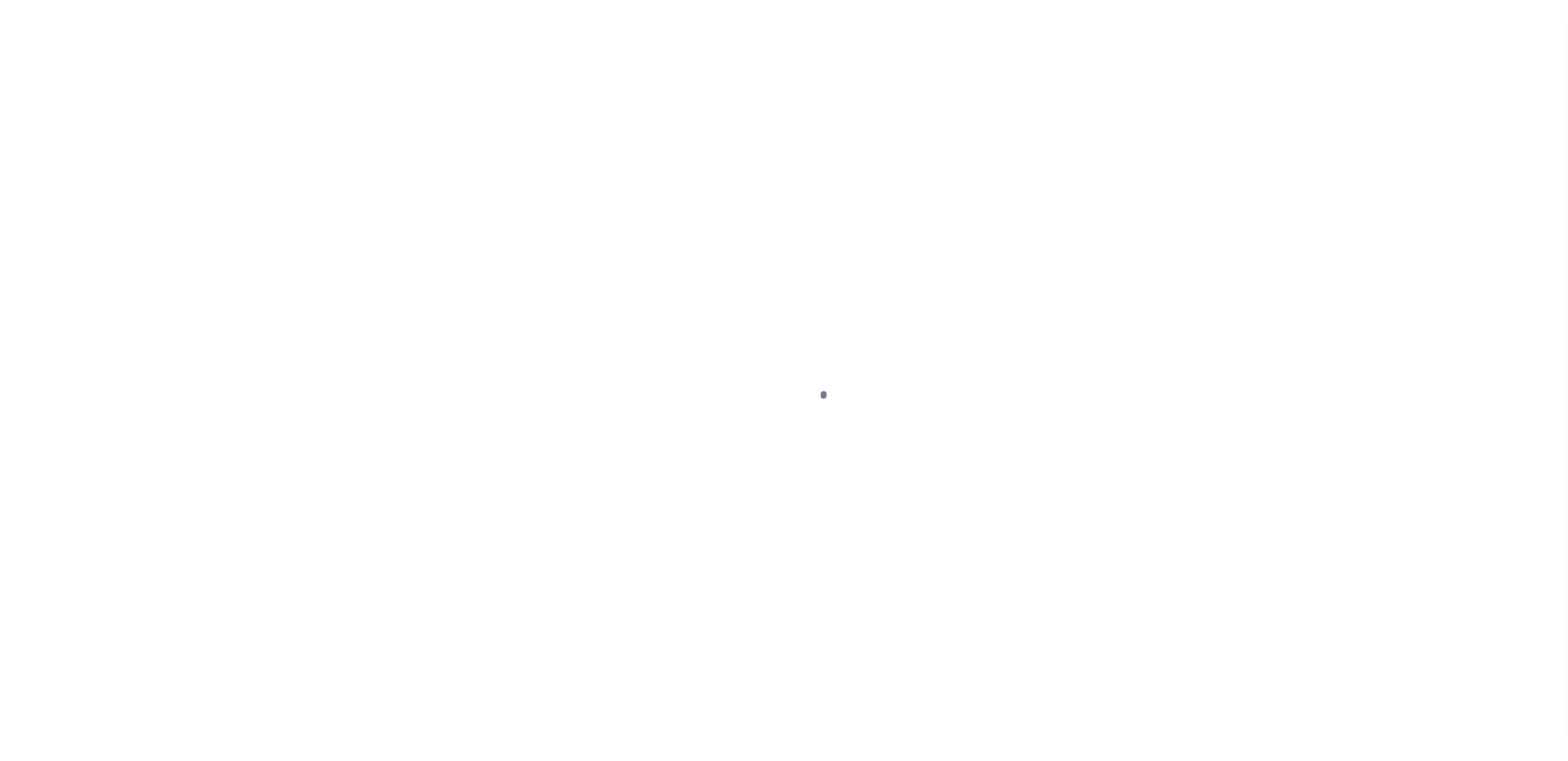
scroll to position [44, 0]
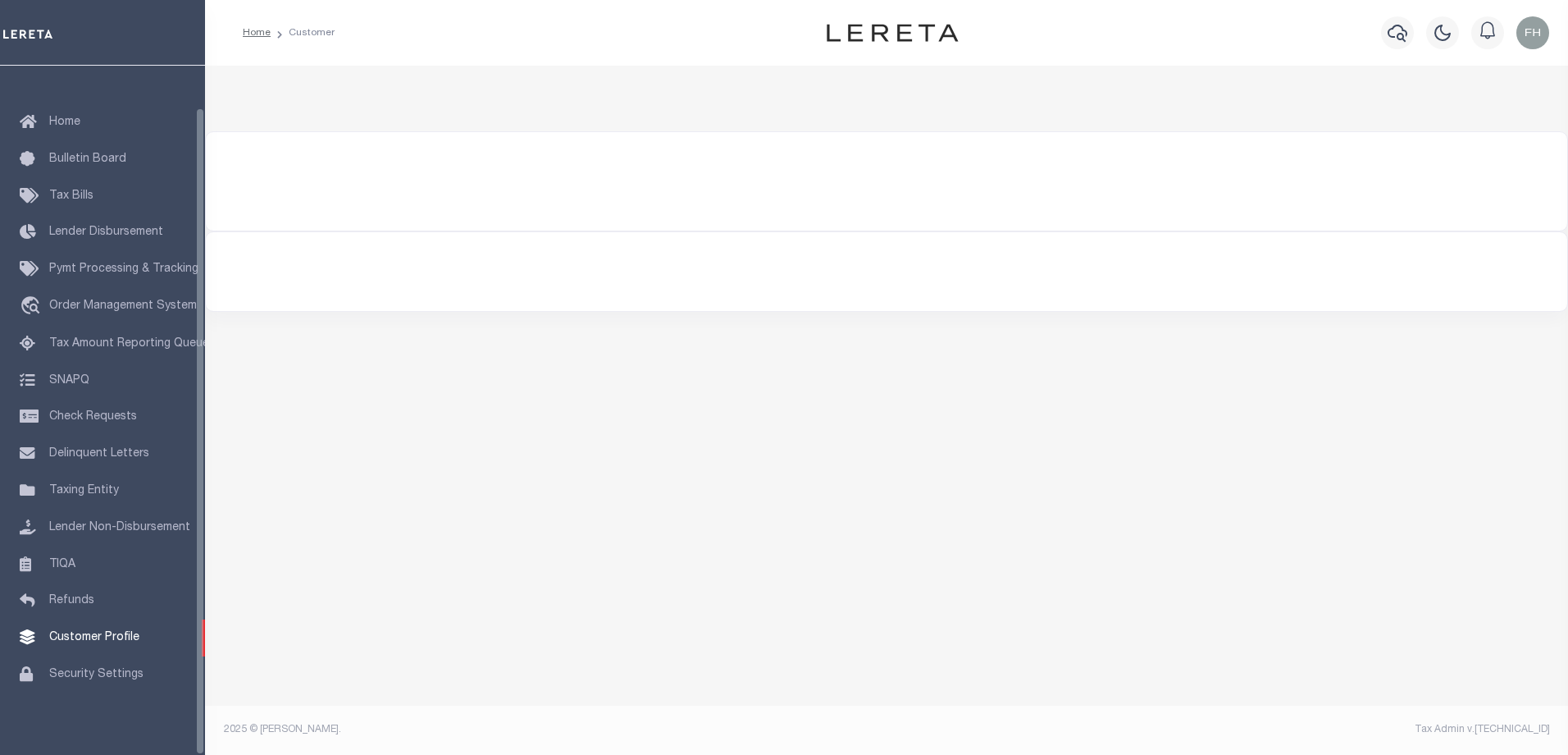
select select "200"
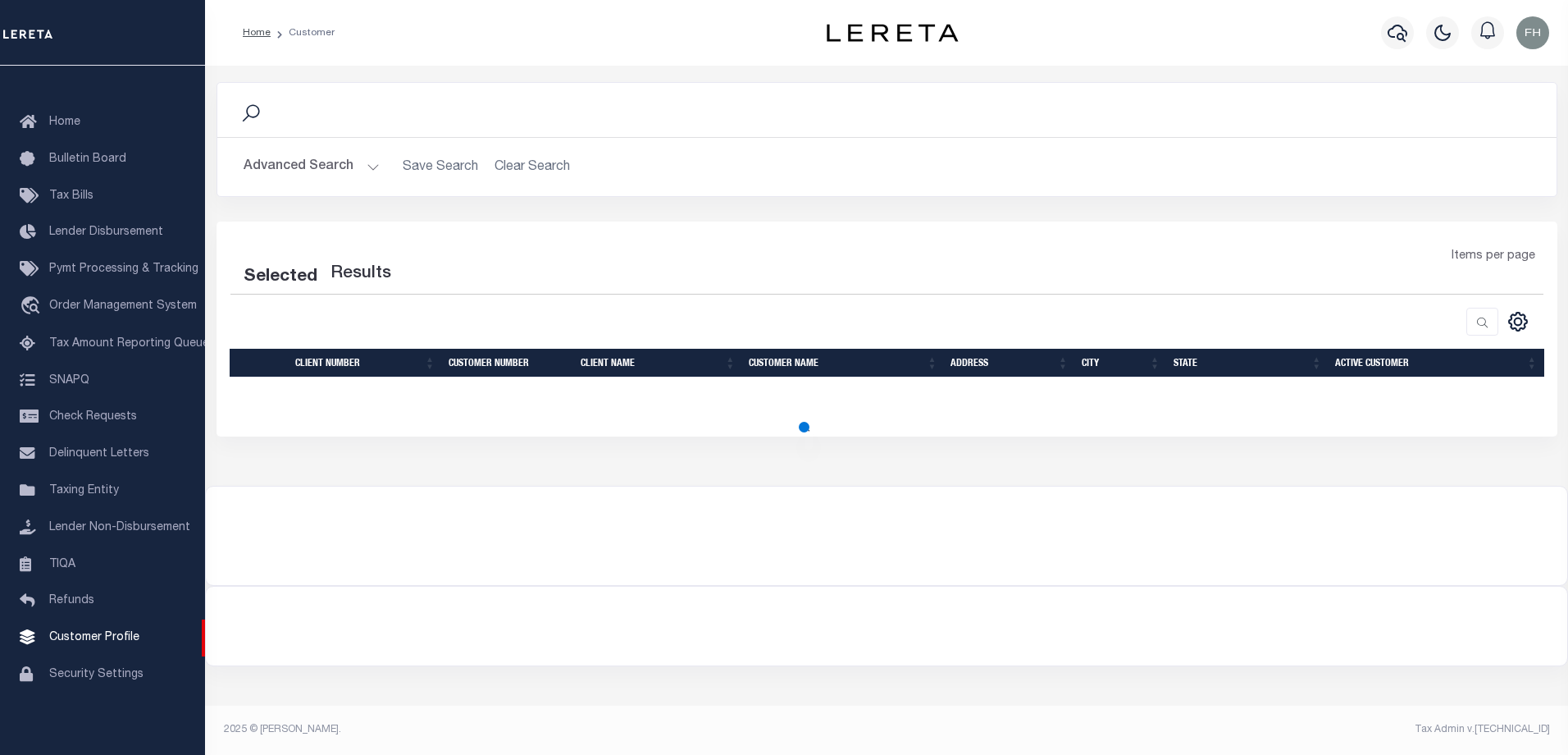
select select "200"
